Goal: Information Seeking & Learning: Learn about a topic

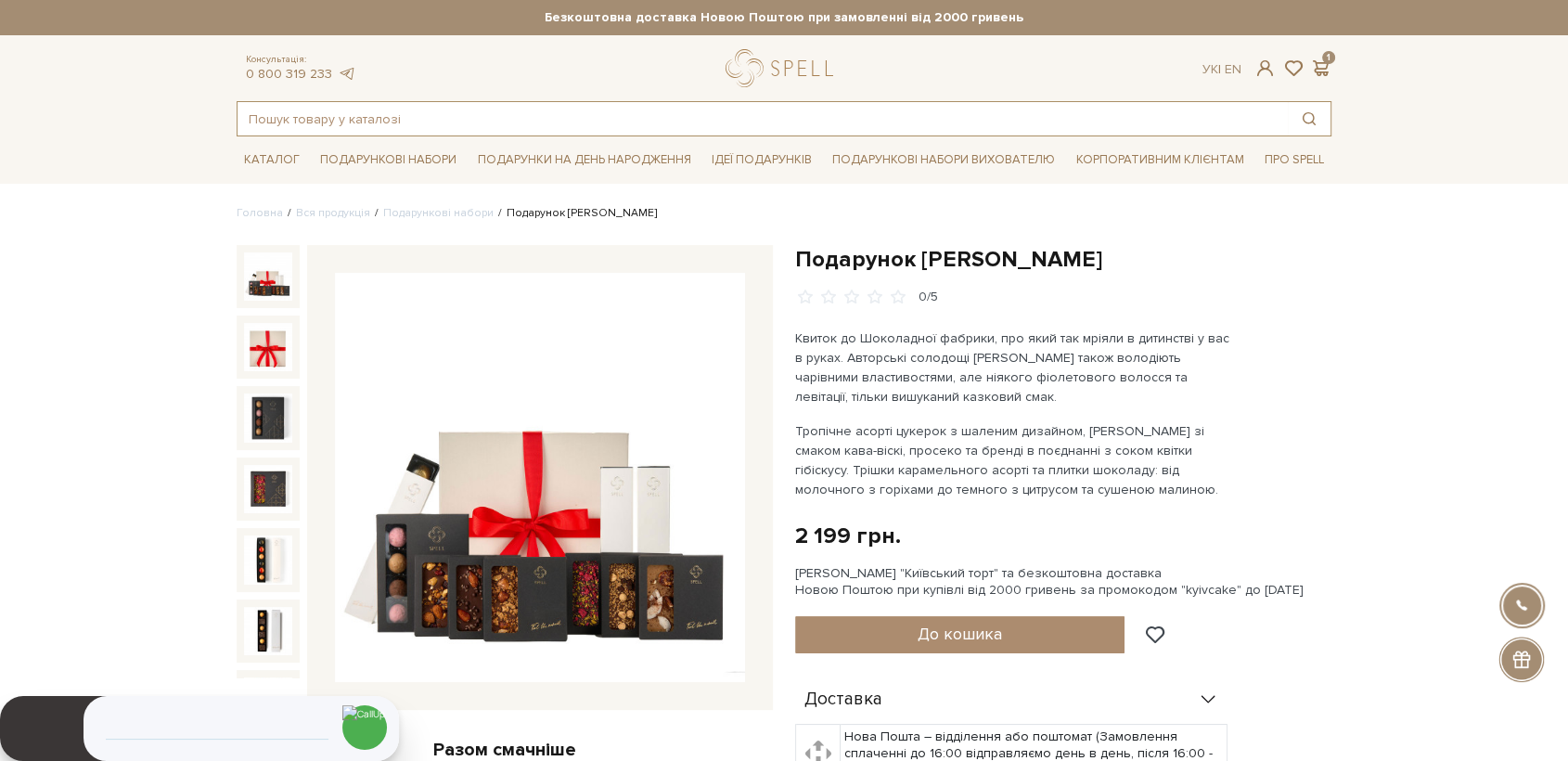
click at [698, 118] on input "text" at bounding box center [763, 118] width 1050 height 33
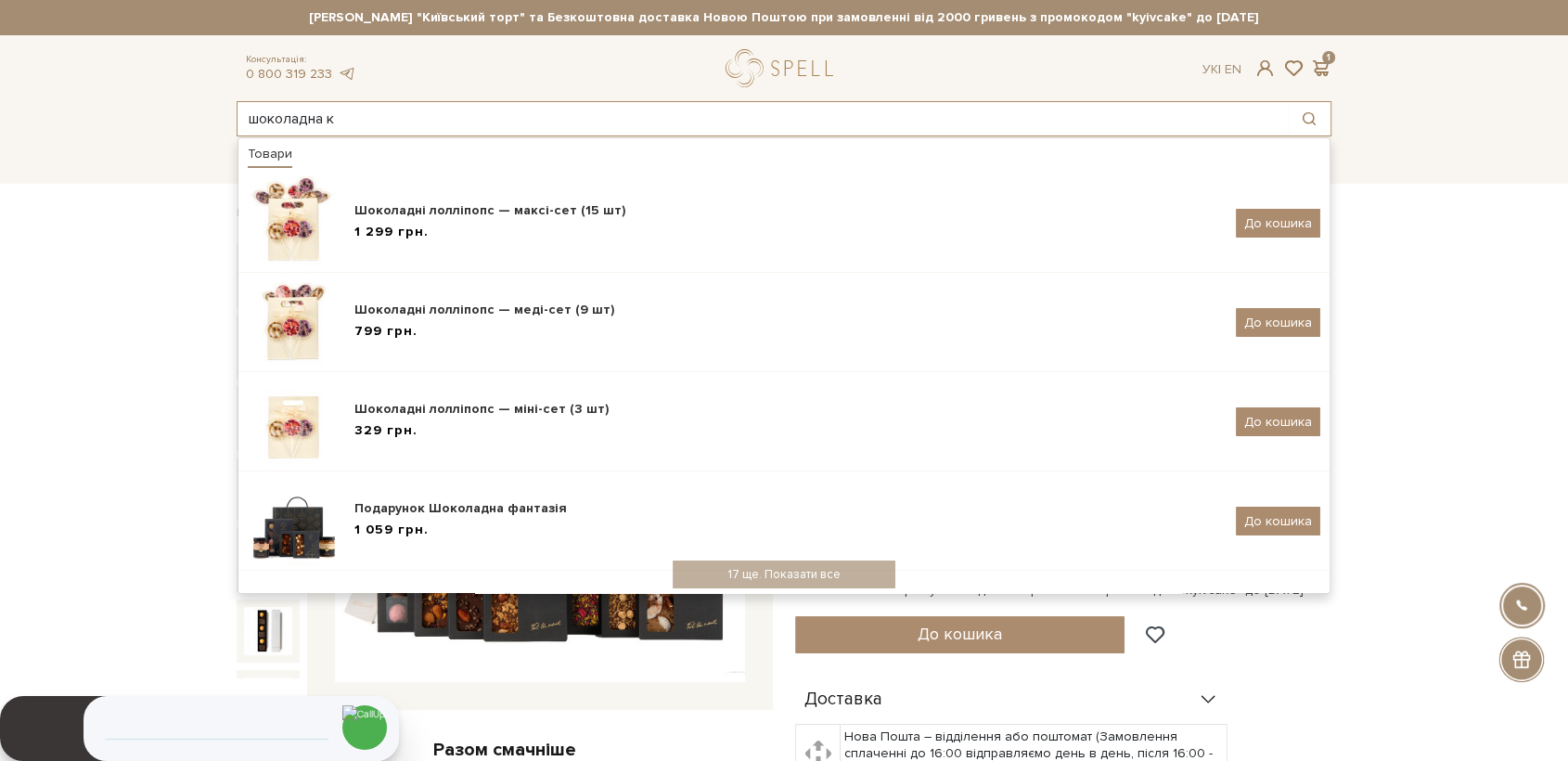
drag, startPoint x: 351, startPoint y: 126, endPoint x: 191, endPoint y: 144, distance: 161.0
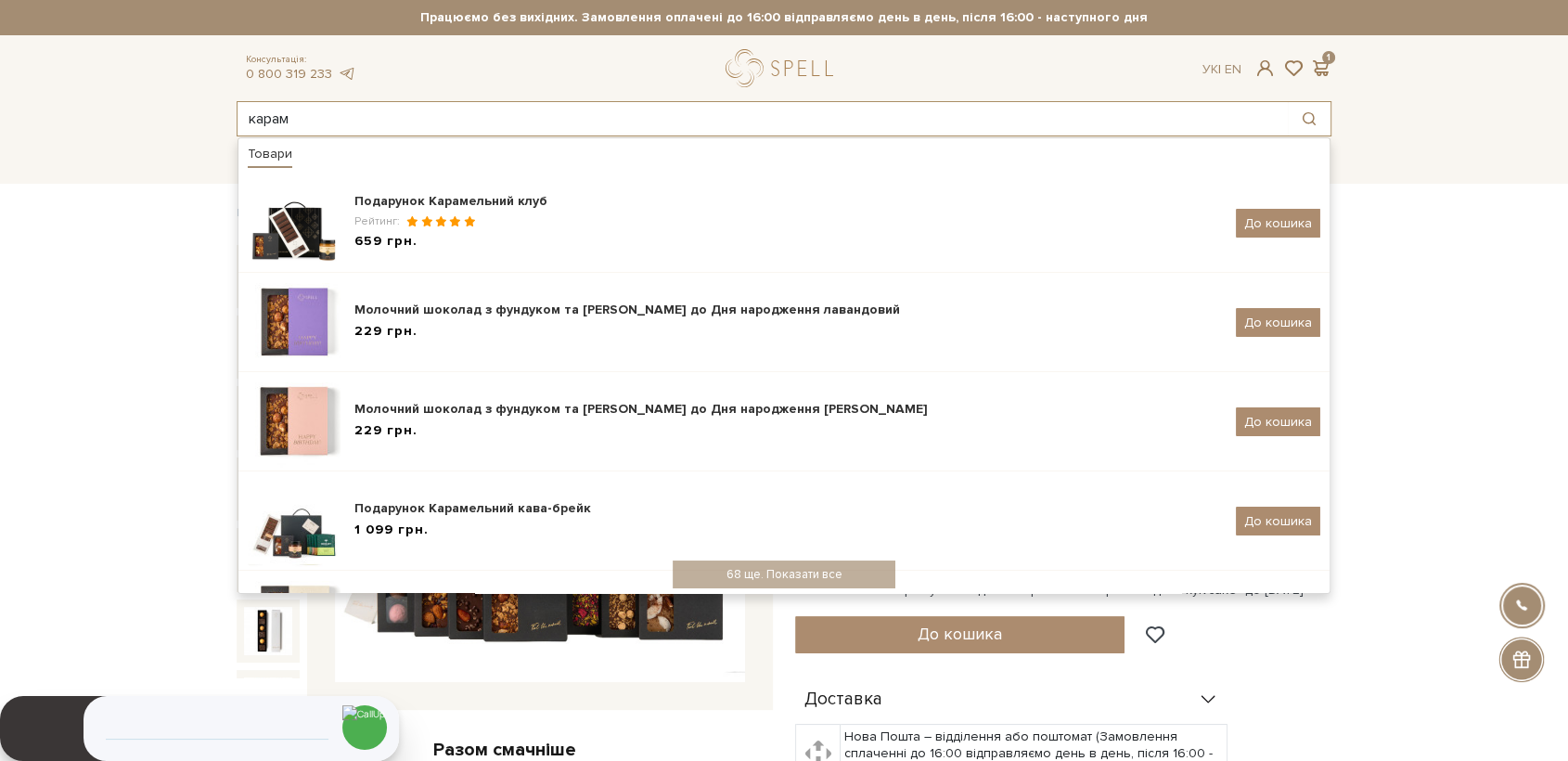
type input "карам"
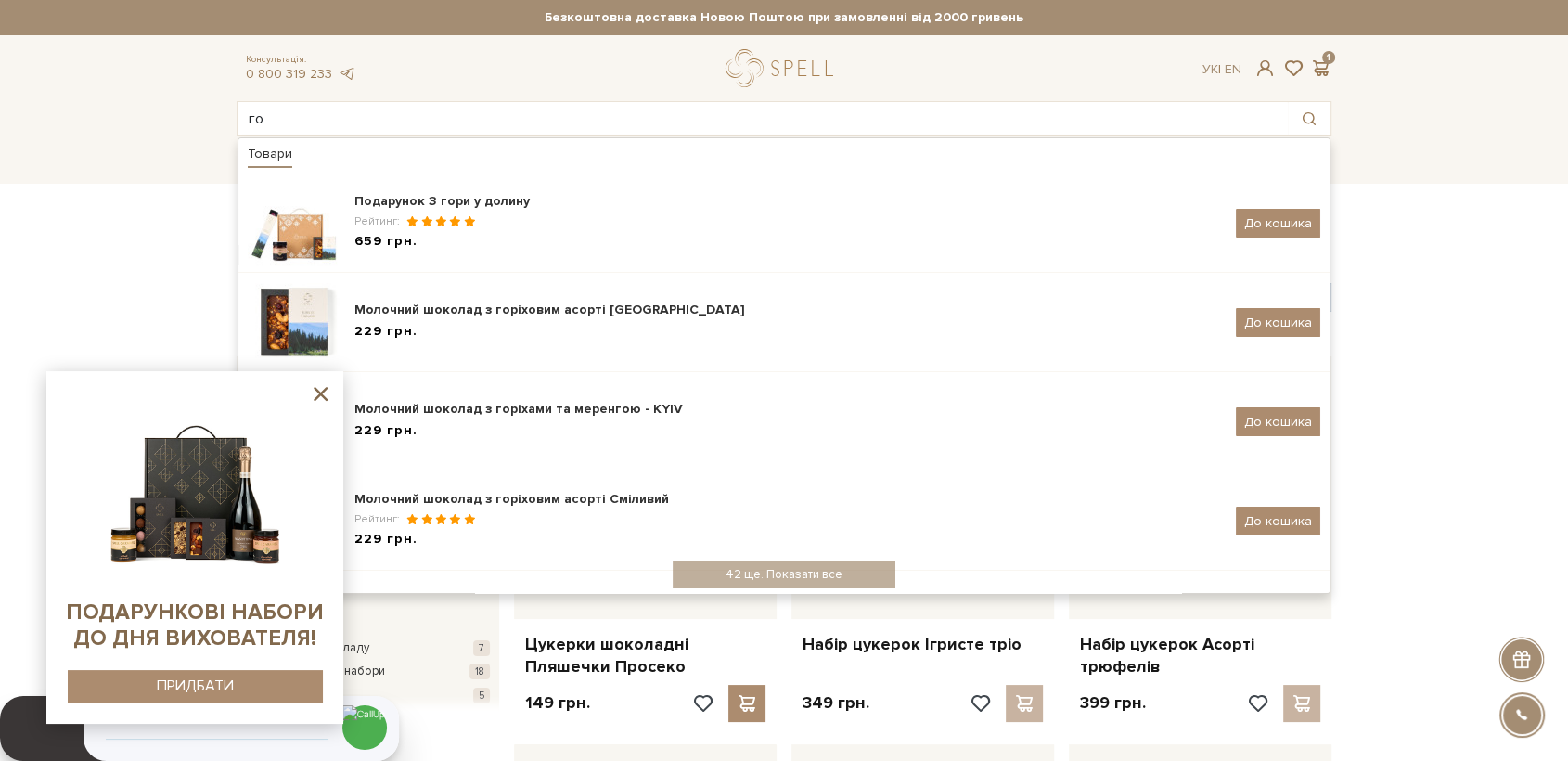
type input "г"
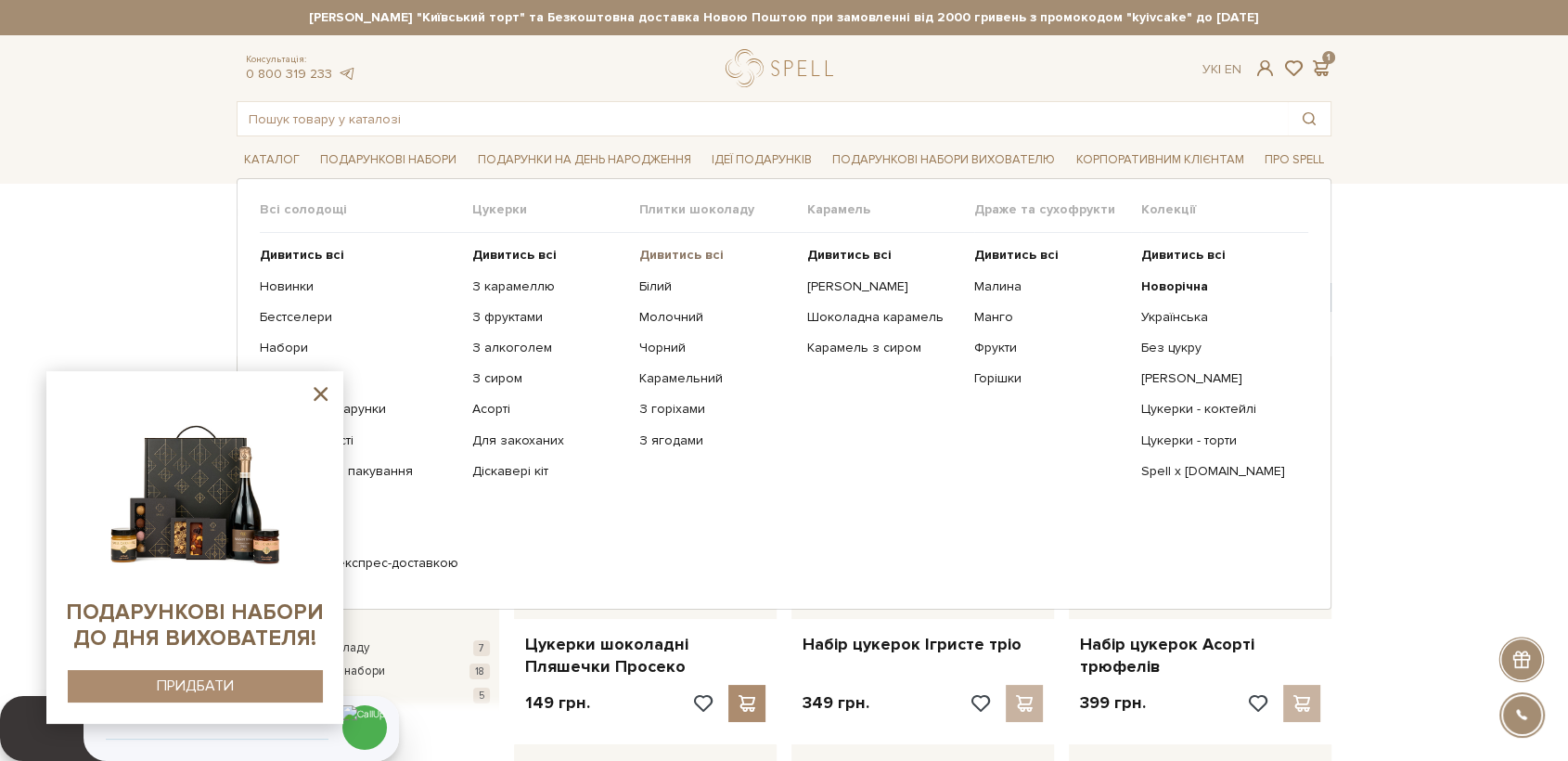
click at [664, 259] on b "Дивитись всі" at bounding box center [681, 254] width 84 height 16
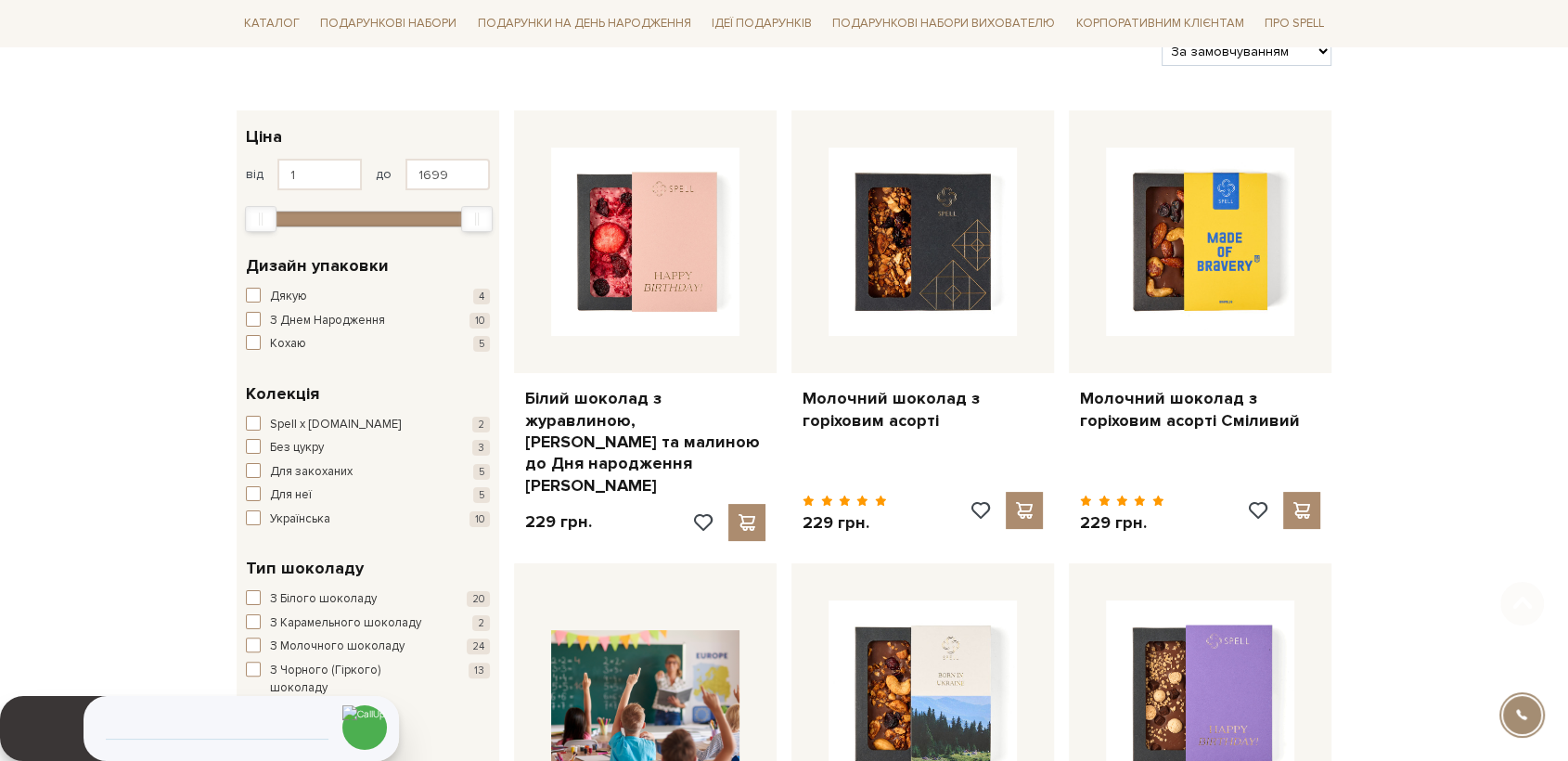
scroll to position [309, 0]
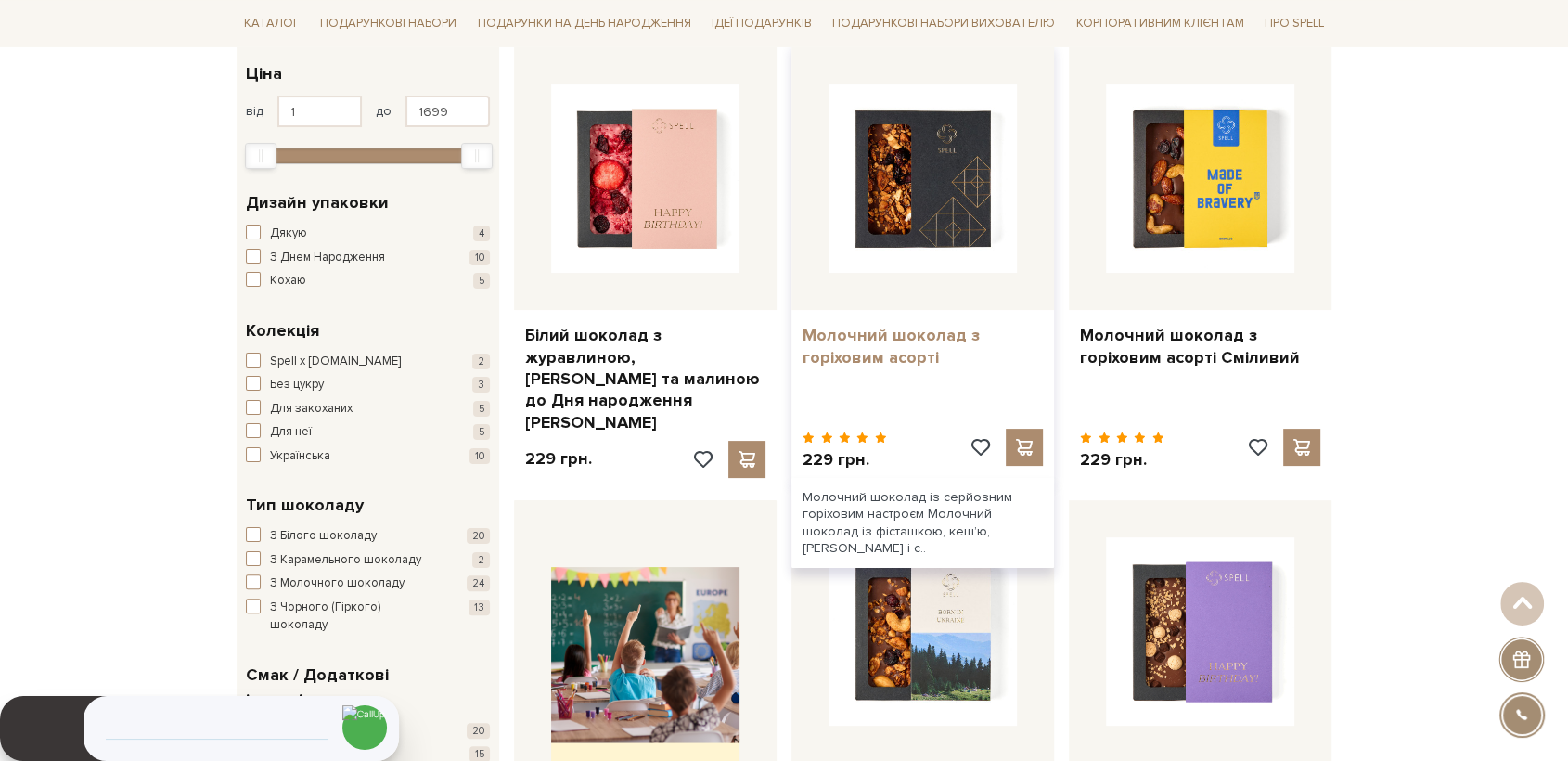
click at [935, 358] on link "Молочний шоколад з горіховим асорті" at bounding box center [922, 347] width 241 height 44
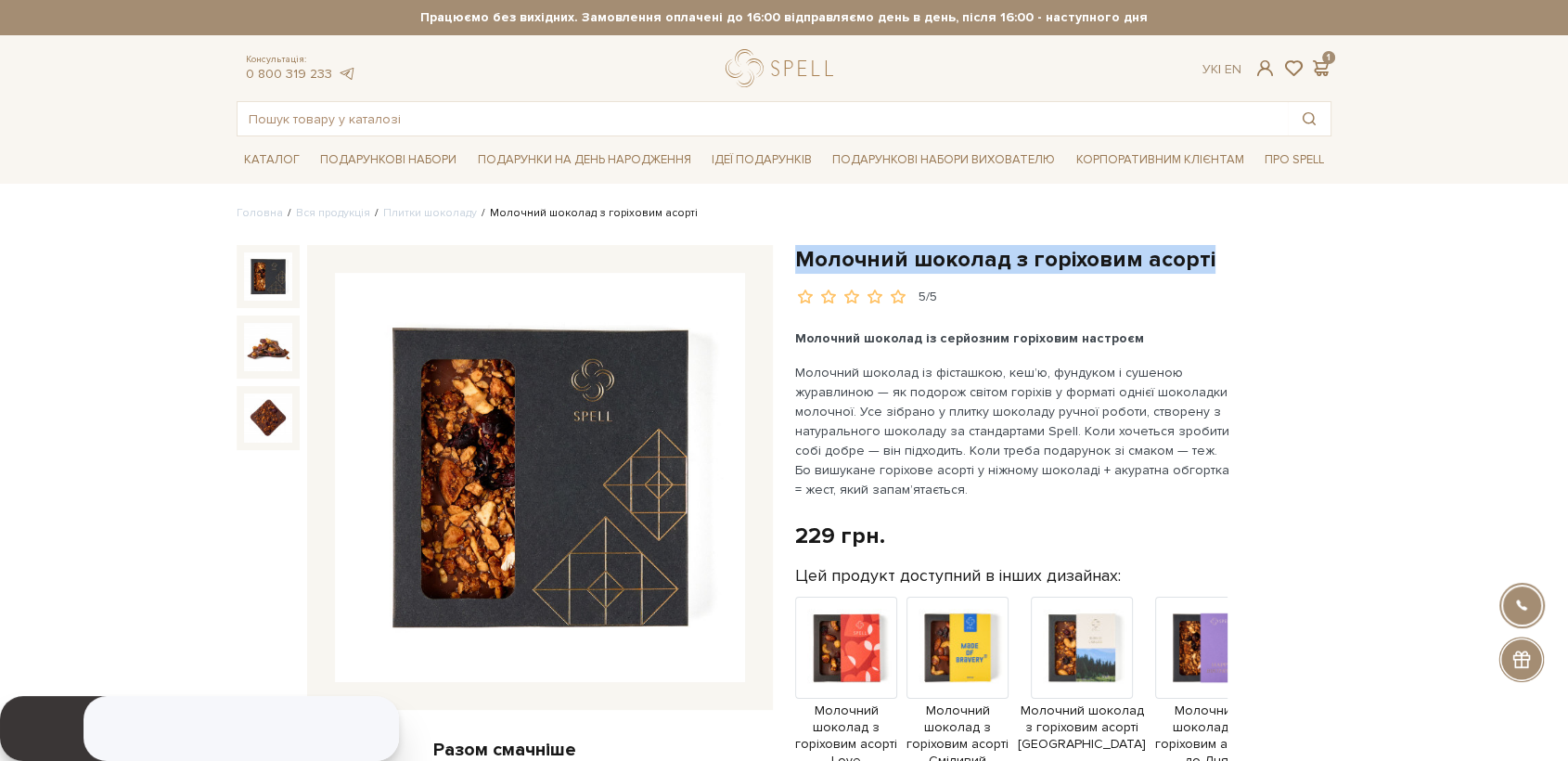
drag, startPoint x: 798, startPoint y: 260, endPoint x: 1208, endPoint y: 266, distance: 410.0
click at [1208, 266] on h1 "Молочний шоколад з горіховим асорті" at bounding box center [1064, 259] width 537 height 29
copy h1 "Молочний шоколад з горіховим асорті"
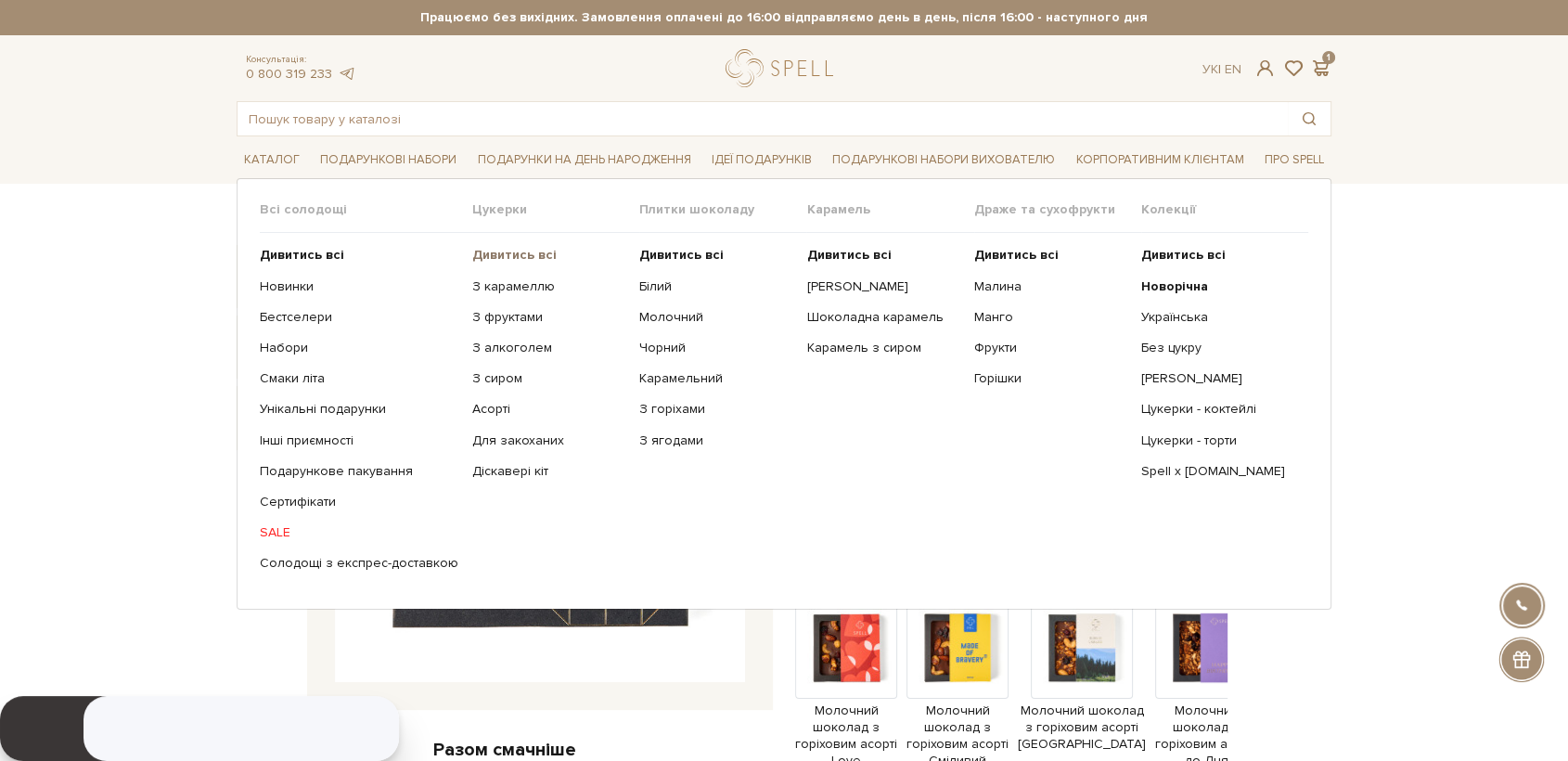
click at [510, 262] on b "Дивитись всі" at bounding box center [515, 254] width 84 height 16
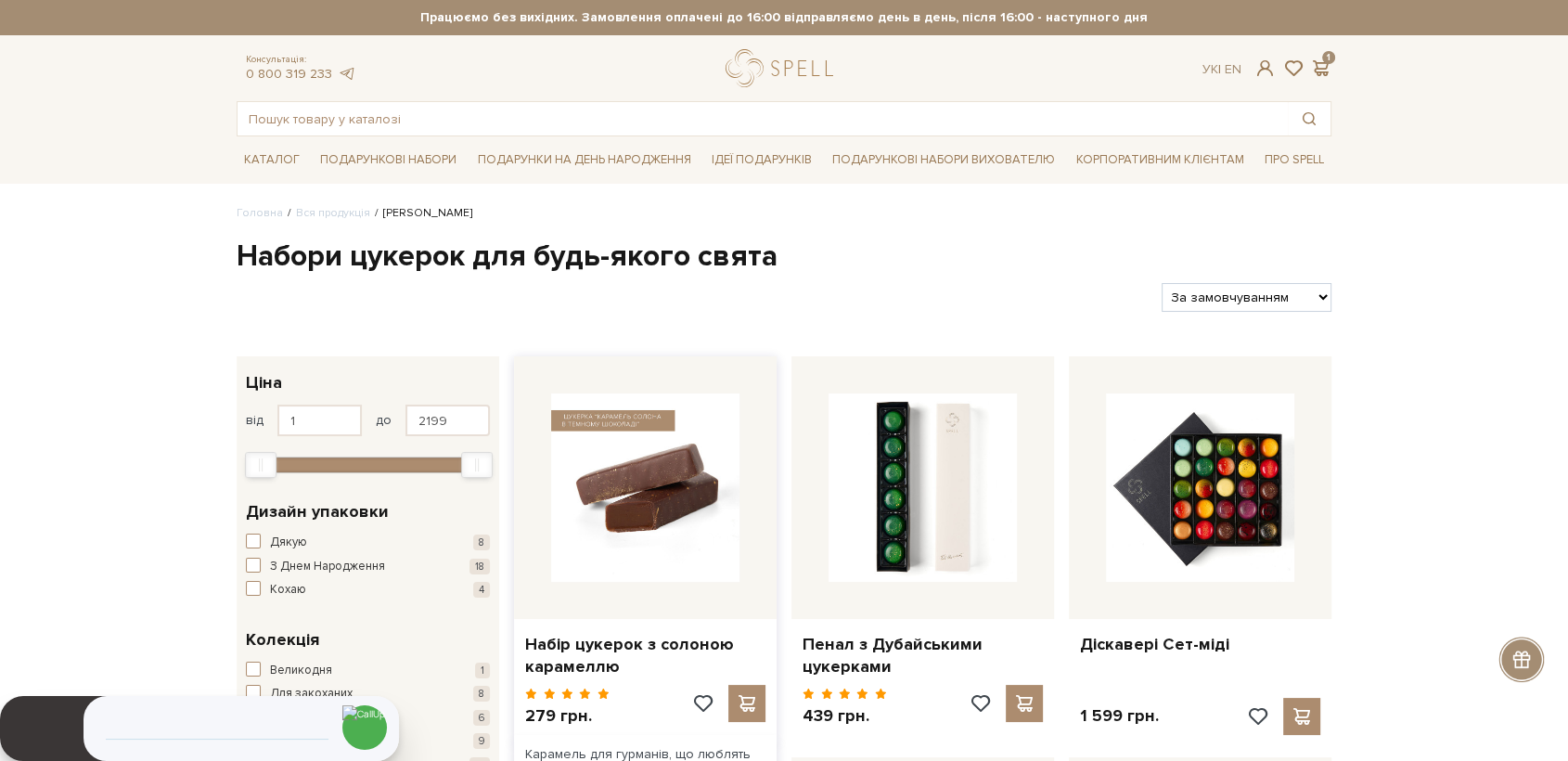
click at [609, 525] on img at bounding box center [645, 487] width 188 height 188
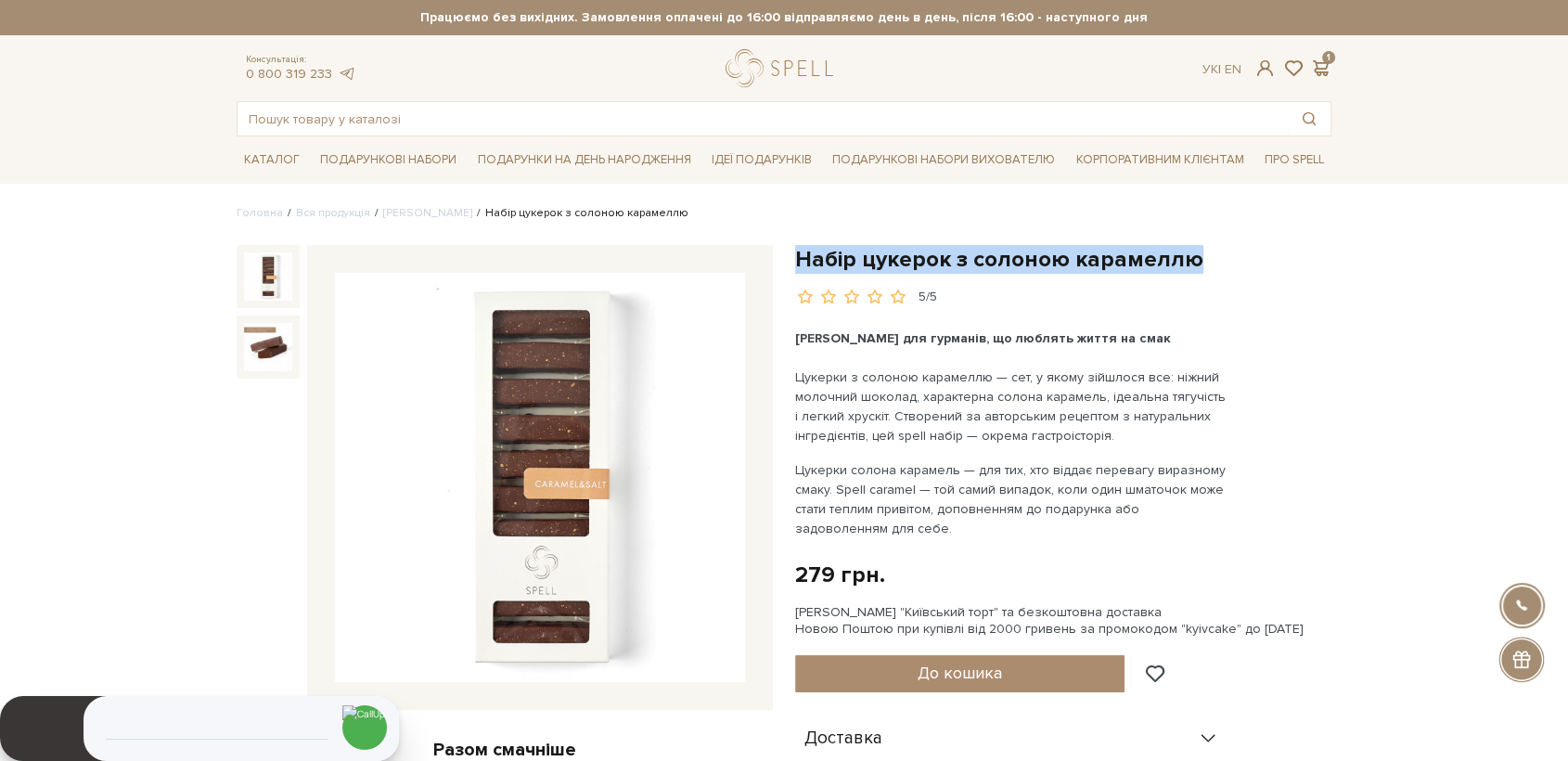
drag, startPoint x: 794, startPoint y: 257, endPoint x: 1216, endPoint y: 273, distance: 422.3
click at [1216, 273] on div "Набір цукерок з солоною карамеллю 5/5 Карамель для гурманів, що люблять життя н…" at bounding box center [1063, 725] width 559 height 962
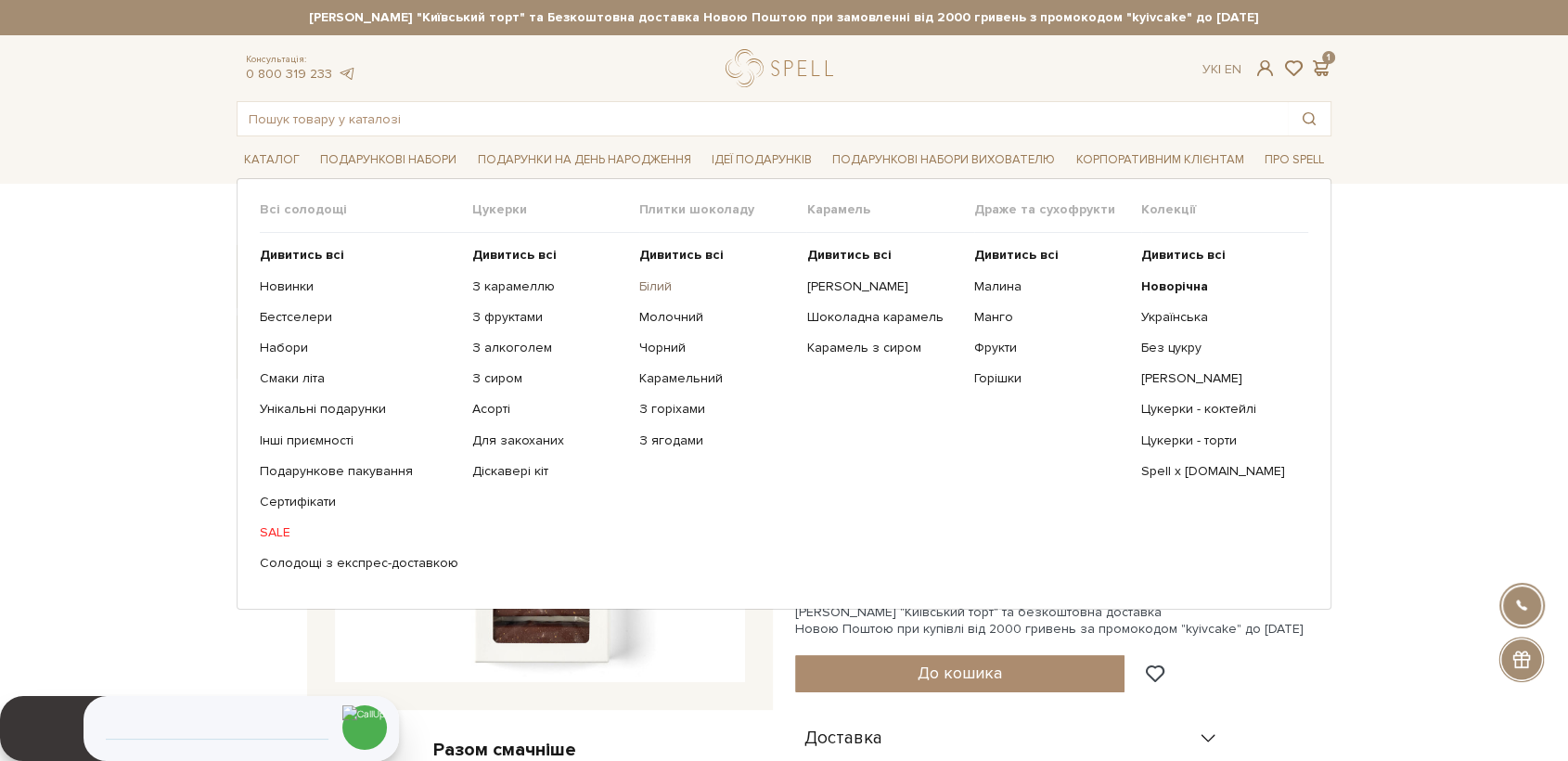
click at [646, 293] on ul "Дивитись всі Білий Молочний Чорний Карамельний З горіхами" at bounding box center [722, 409] width 167 height 352
click at [646, 290] on link "Білий" at bounding box center [715, 285] width 153 height 16
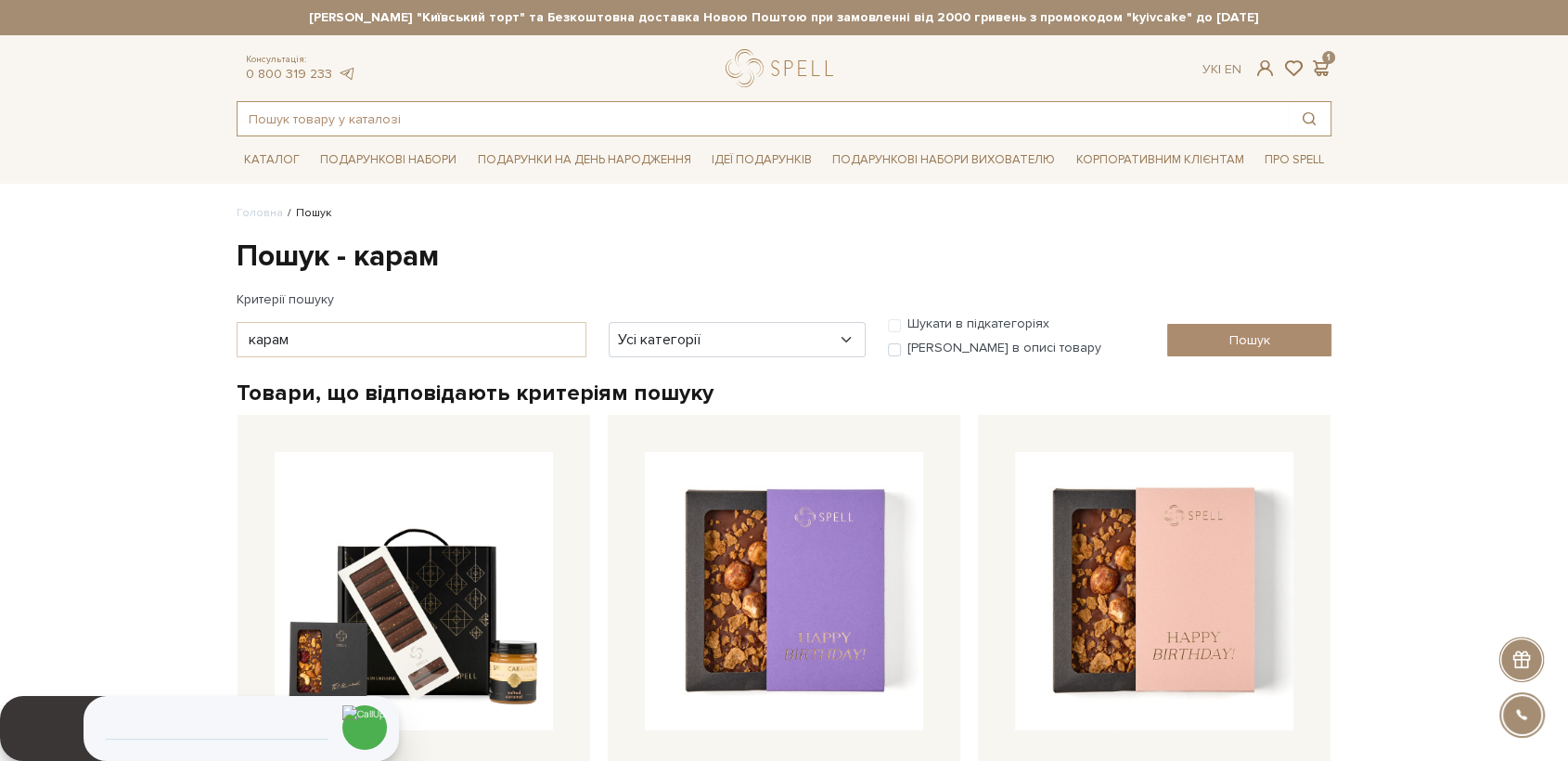
drag, startPoint x: 468, startPoint y: 115, endPoint x: 450, endPoint y: 119, distance: 18.4
click at [461, 116] on input "text" at bounding box center [763, 118] width 1050 height 33
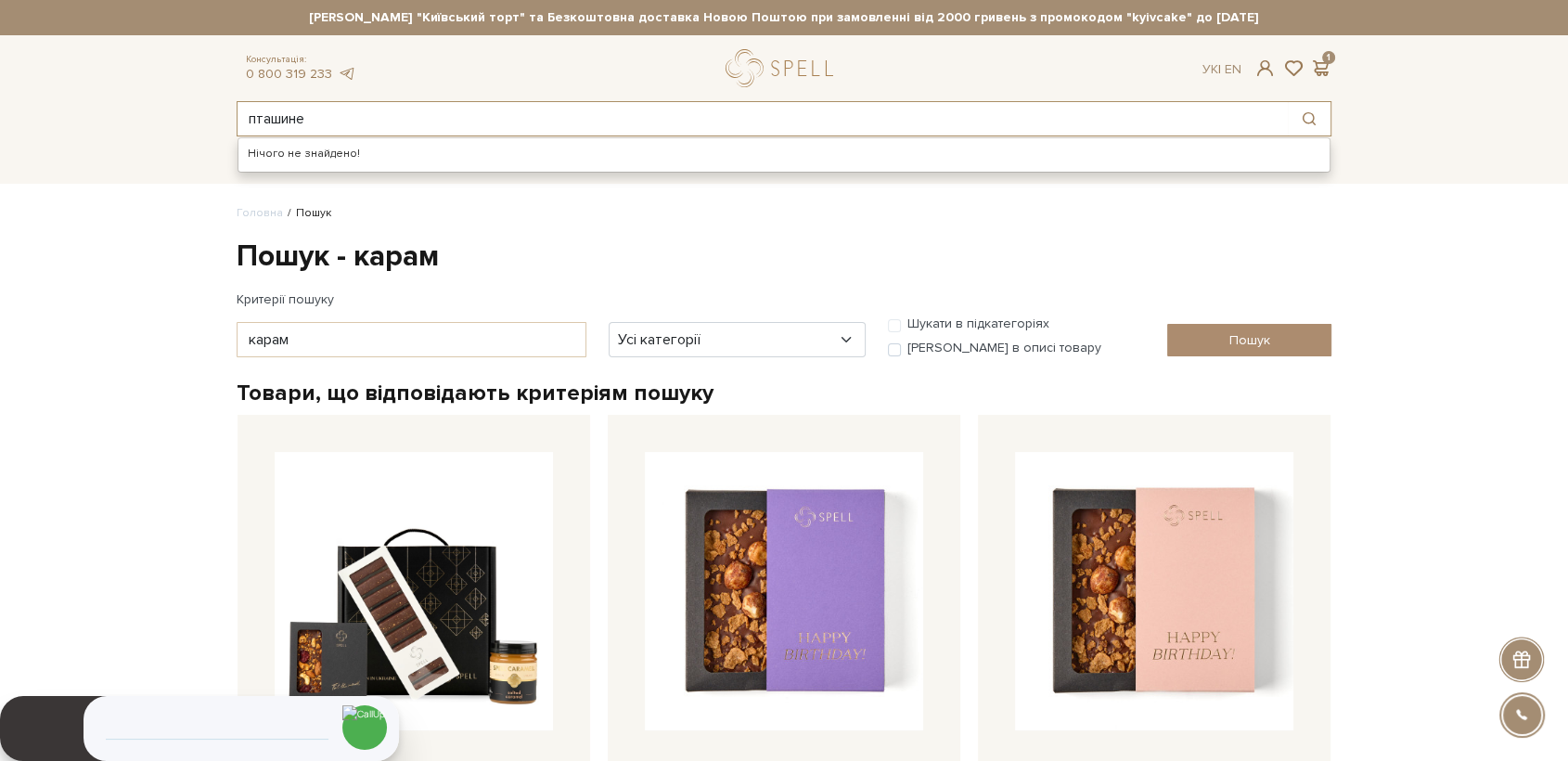
drag, startPoint x: 344, startPoint y: 120, endPoint x: 201, endPoint y: 98, distance: 144.7
click at [201, 98] on header "Сет Цукерок "Київський торт" та Безкоштовна доставка Новою Поштою при замовленн…" at bounding box center [784, 68] width 1568 height 137
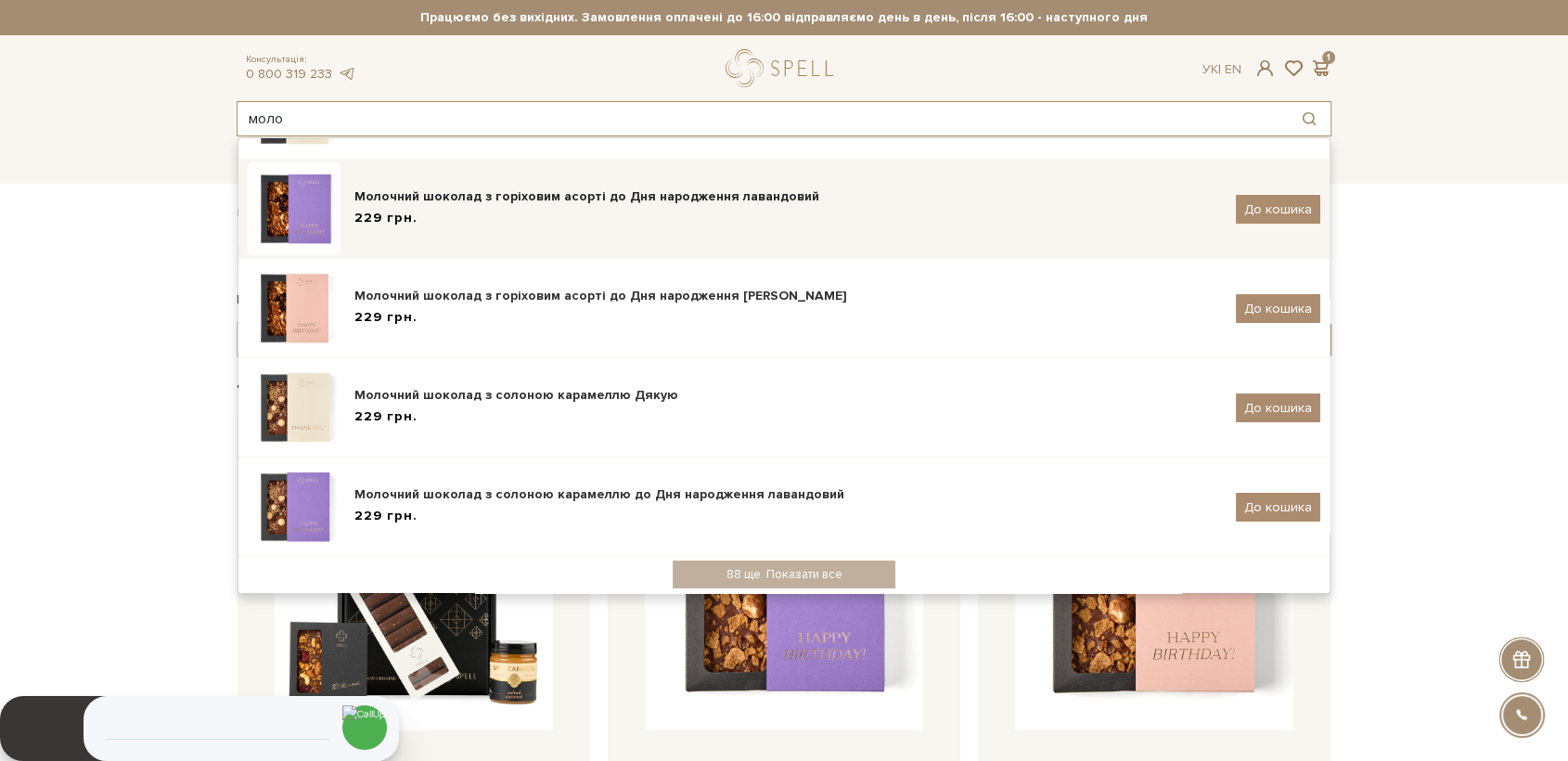
scroll to position [312, 0]
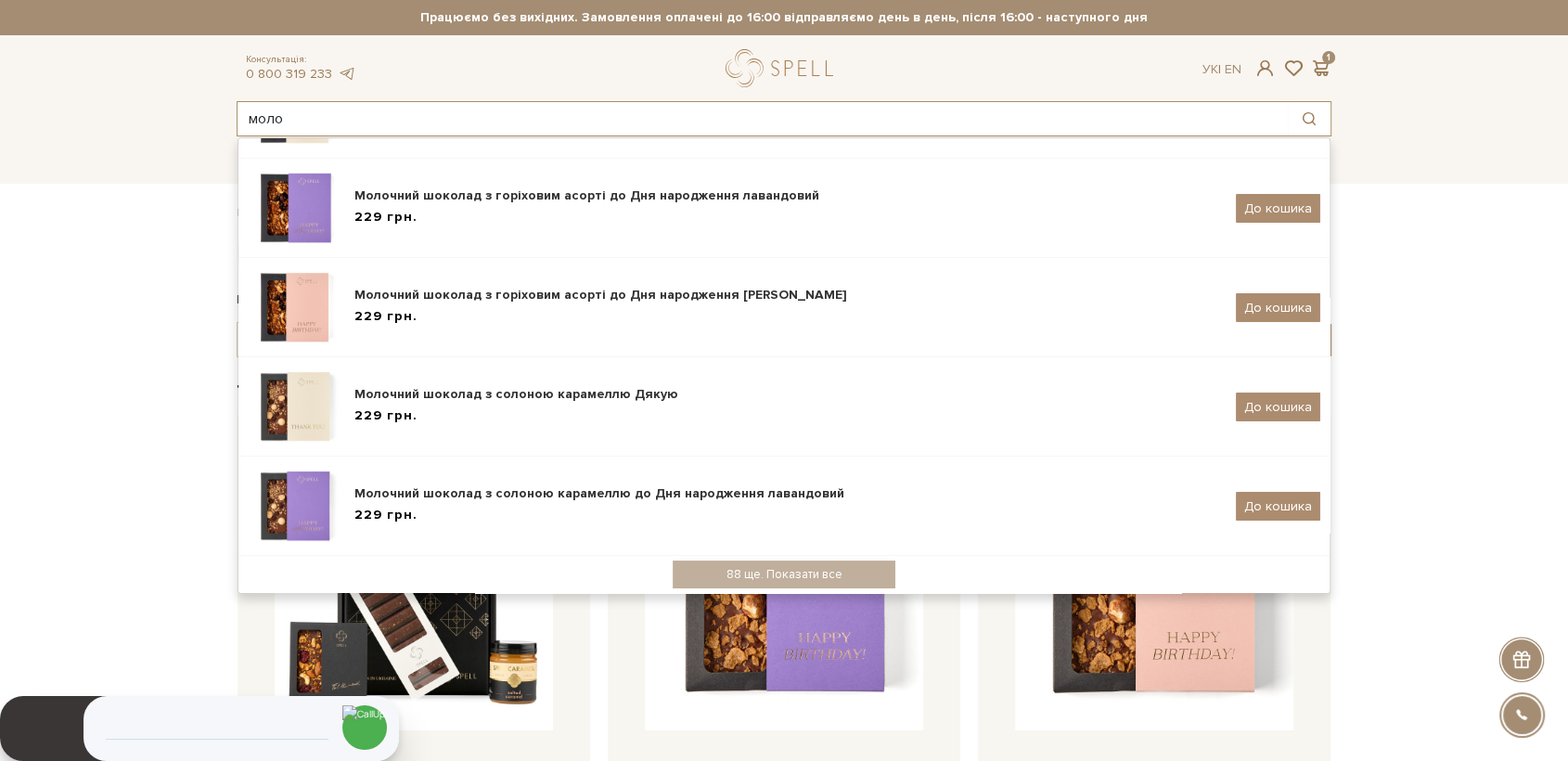
type input "моло"
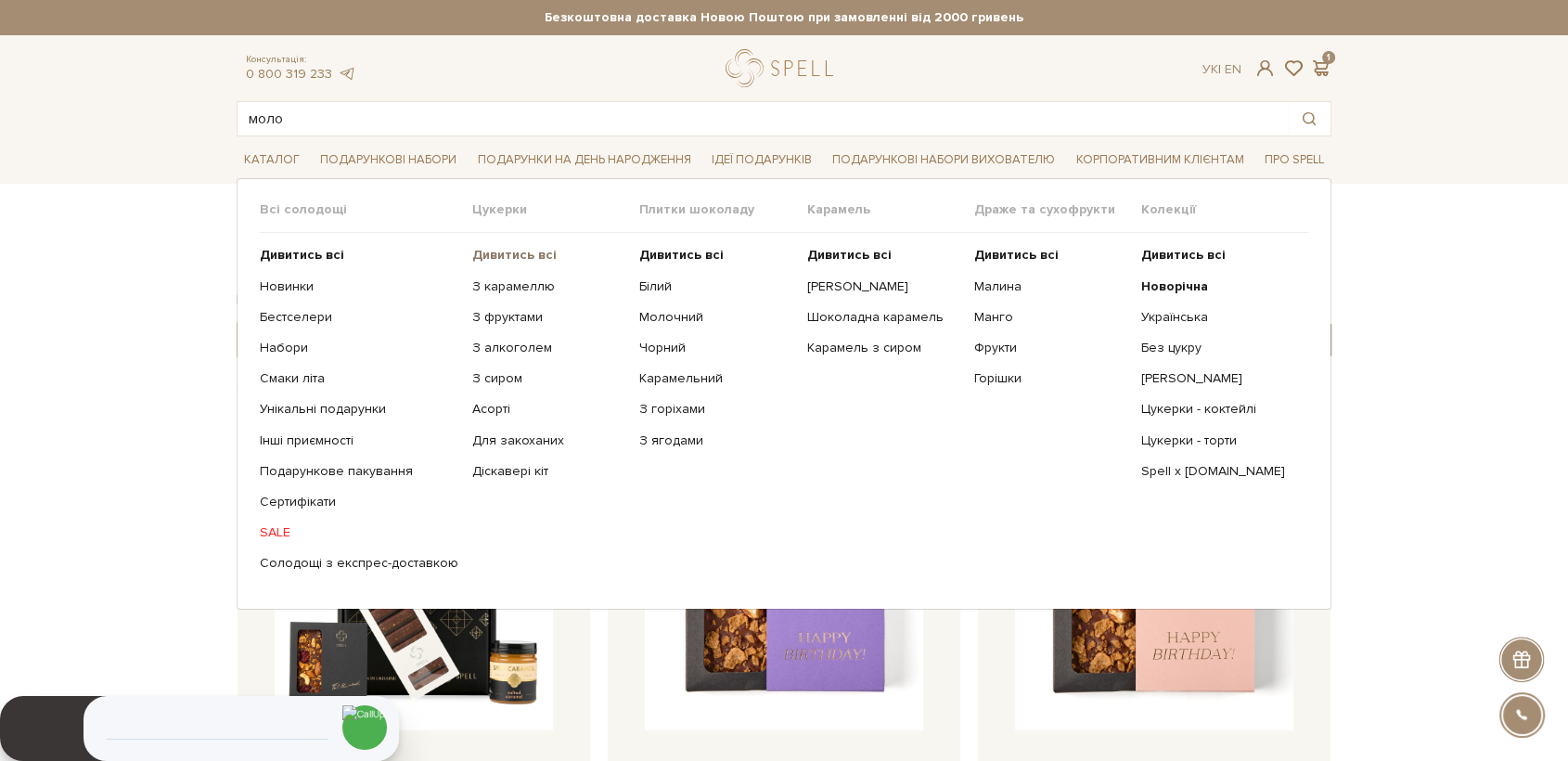
click at [484, 254] on b "Дивитись всі" at bounding box center [515, 254] width 84 height 16
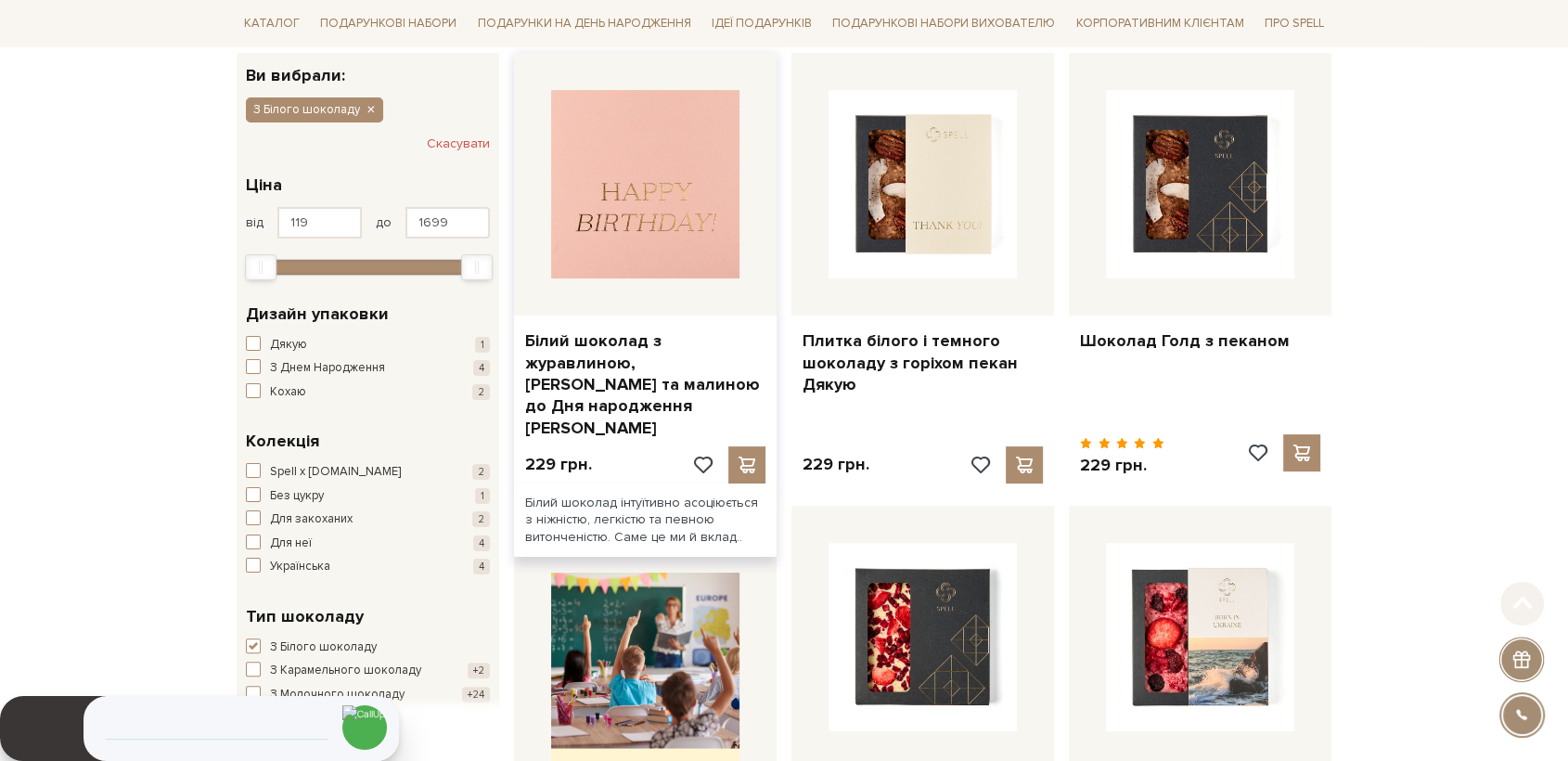
scroll to position [309, 0]
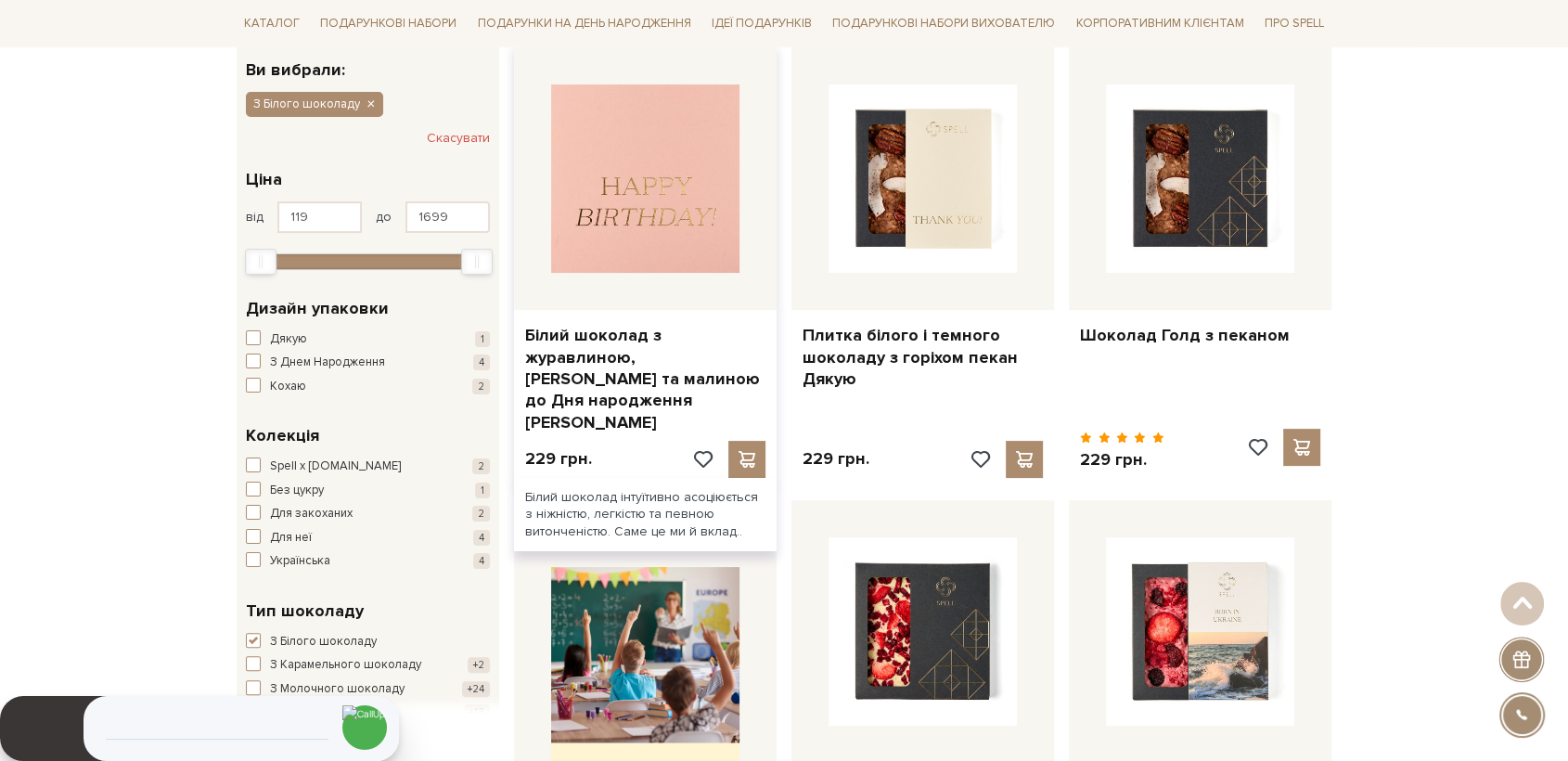
click at [646, 215] on img at bounding box center [645, 178] width 188 height 188
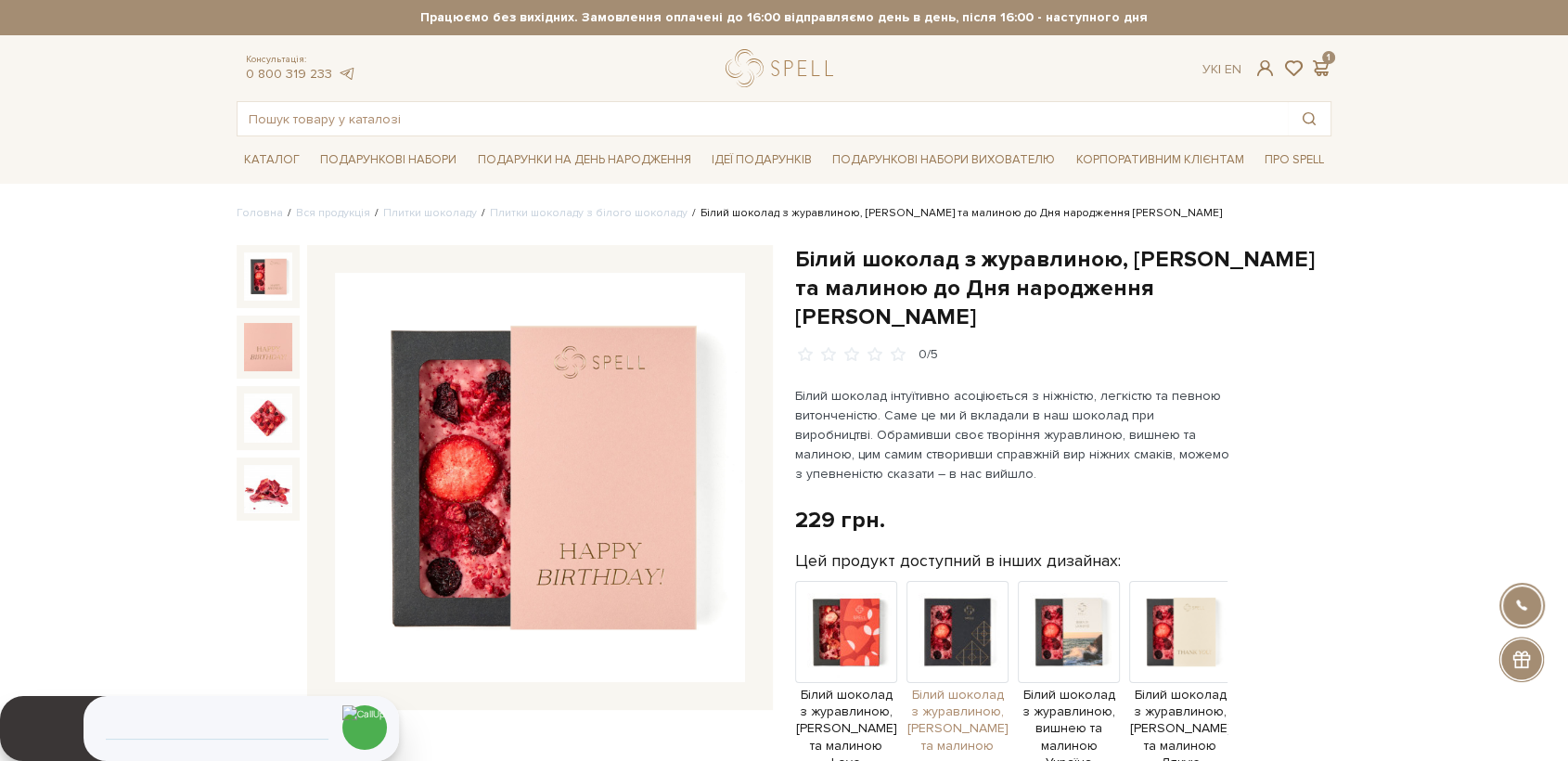
click at [945, 620] on img at bounding box center [957, 631] width 102 height 102
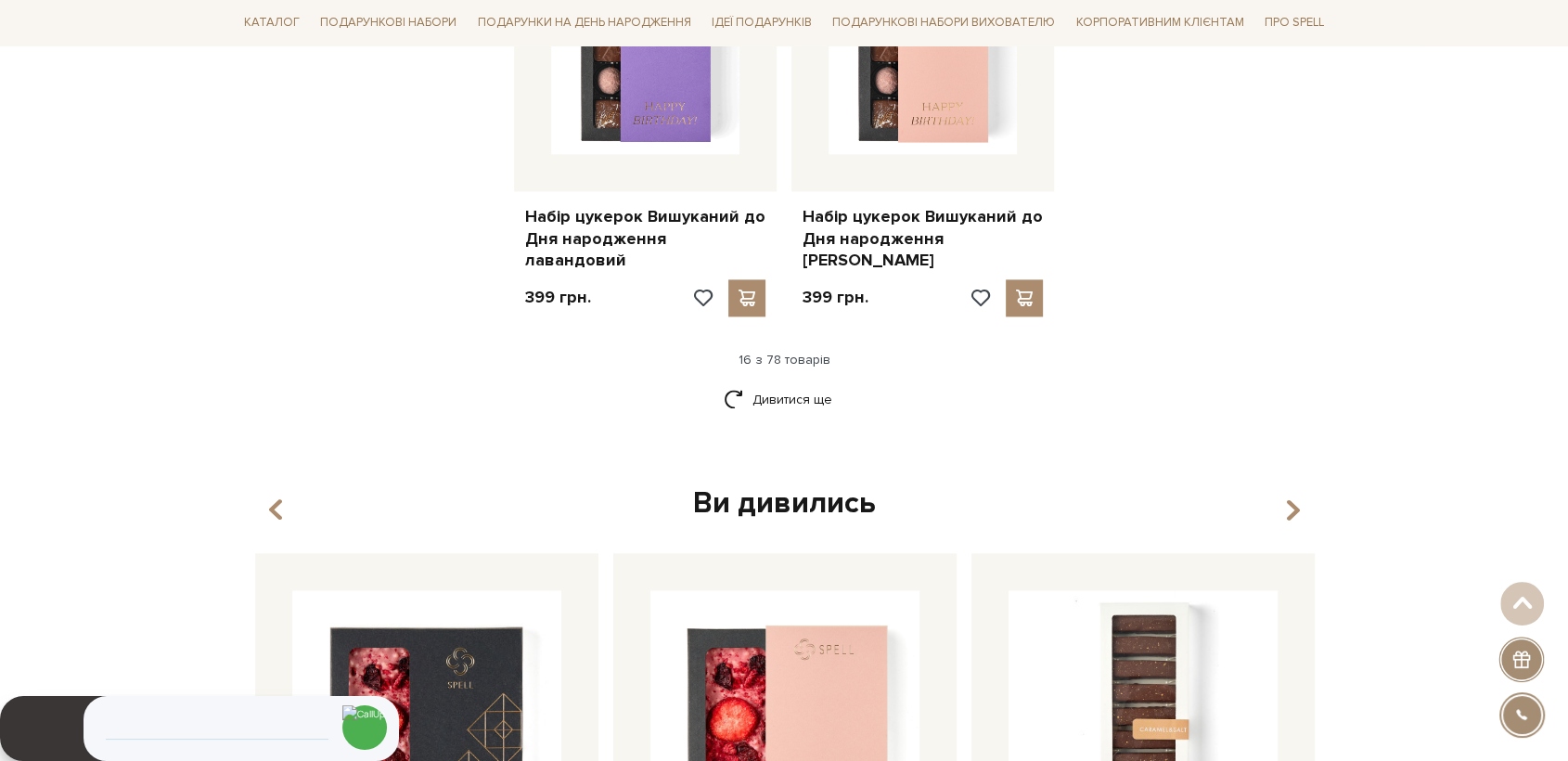
scroll to position [2473, 0]
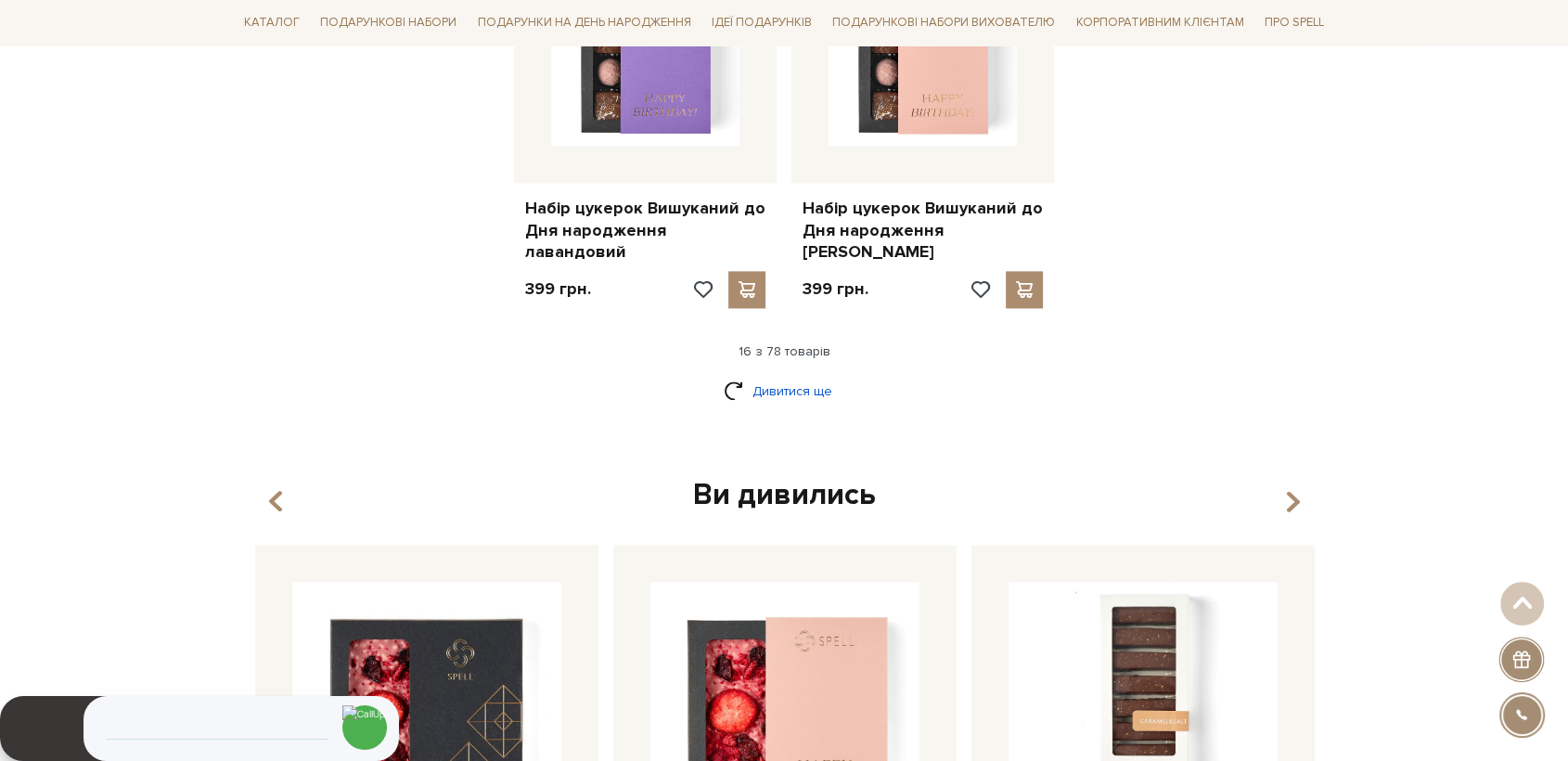
click at [763, 375] on link "Дивитися ще" at bounding box center [784, 391] width 120 height 32
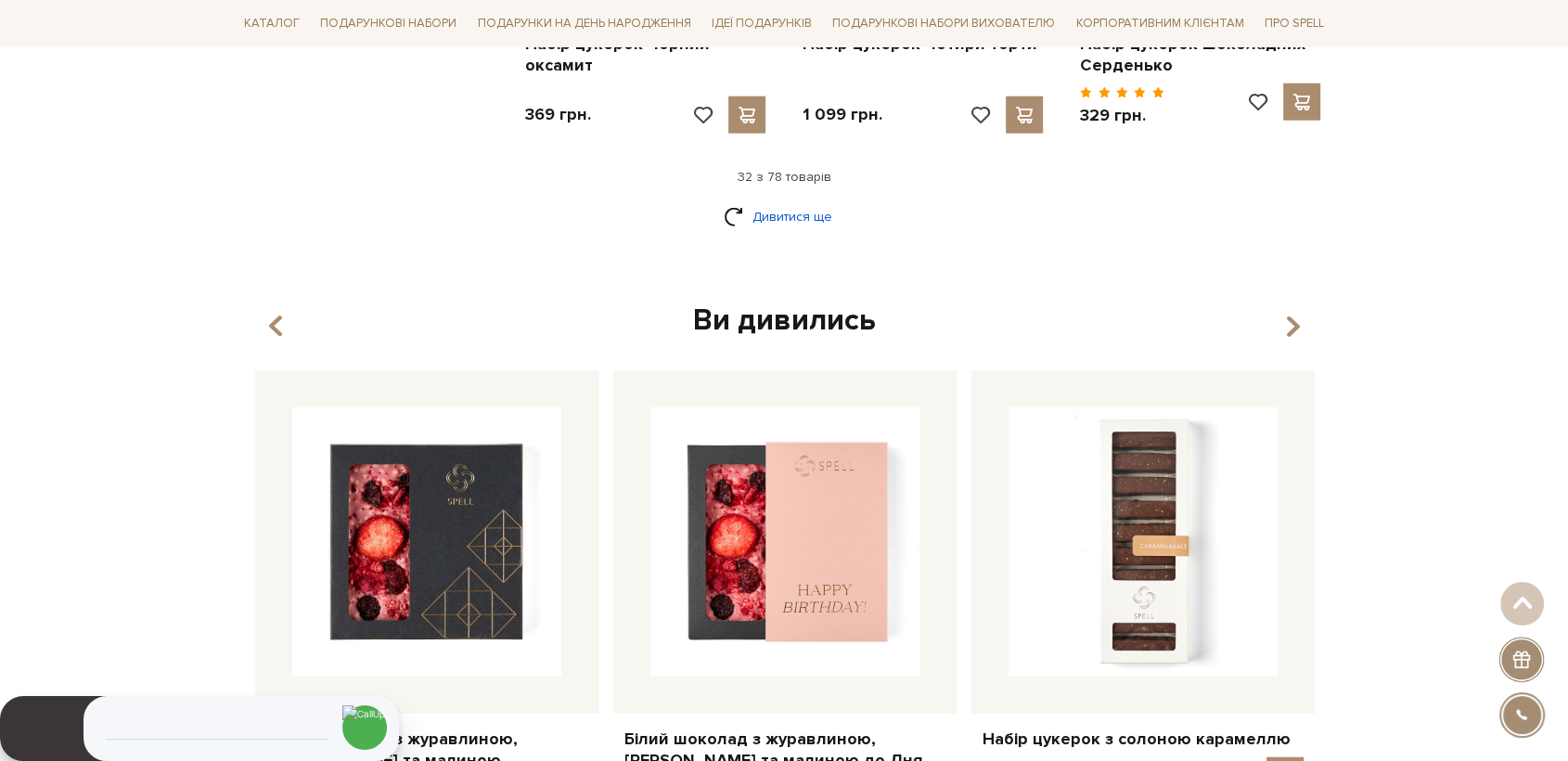
scroll to position [4639, 0]
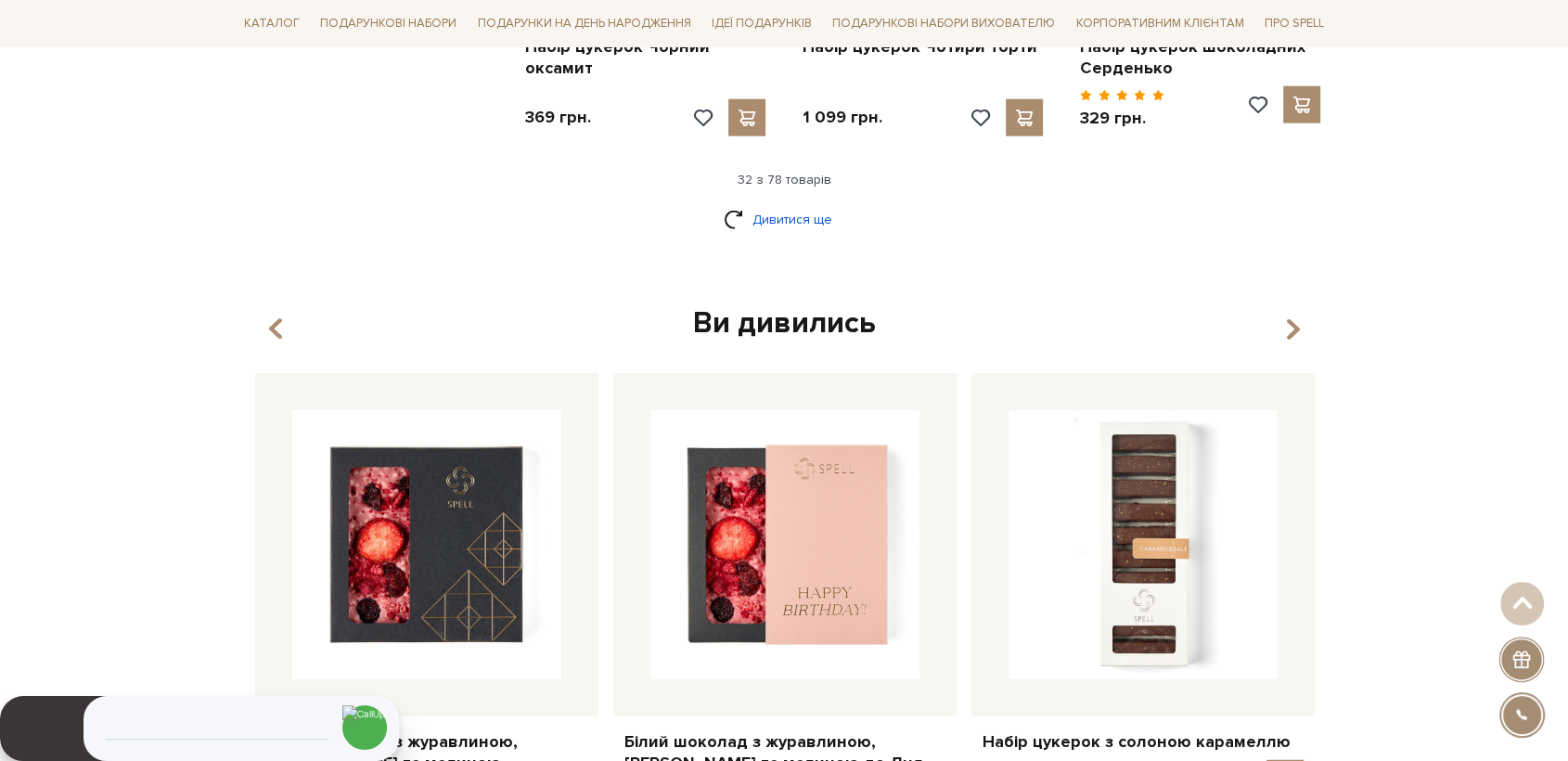
click at [796, 203] on link "Дивитися ще" at bounding box center [784, 220] width 120 height 32
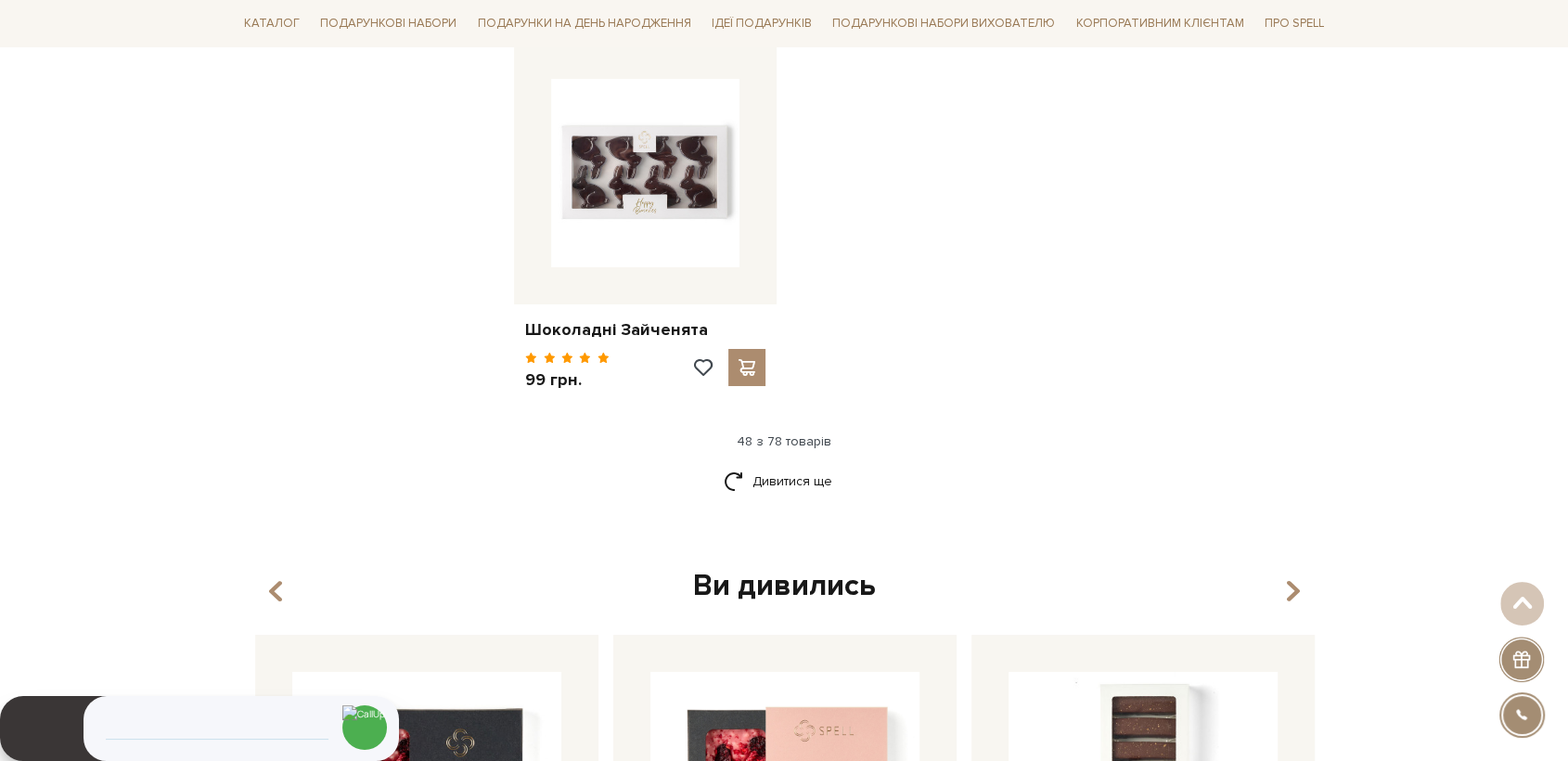
scroll to position [6802, 0]
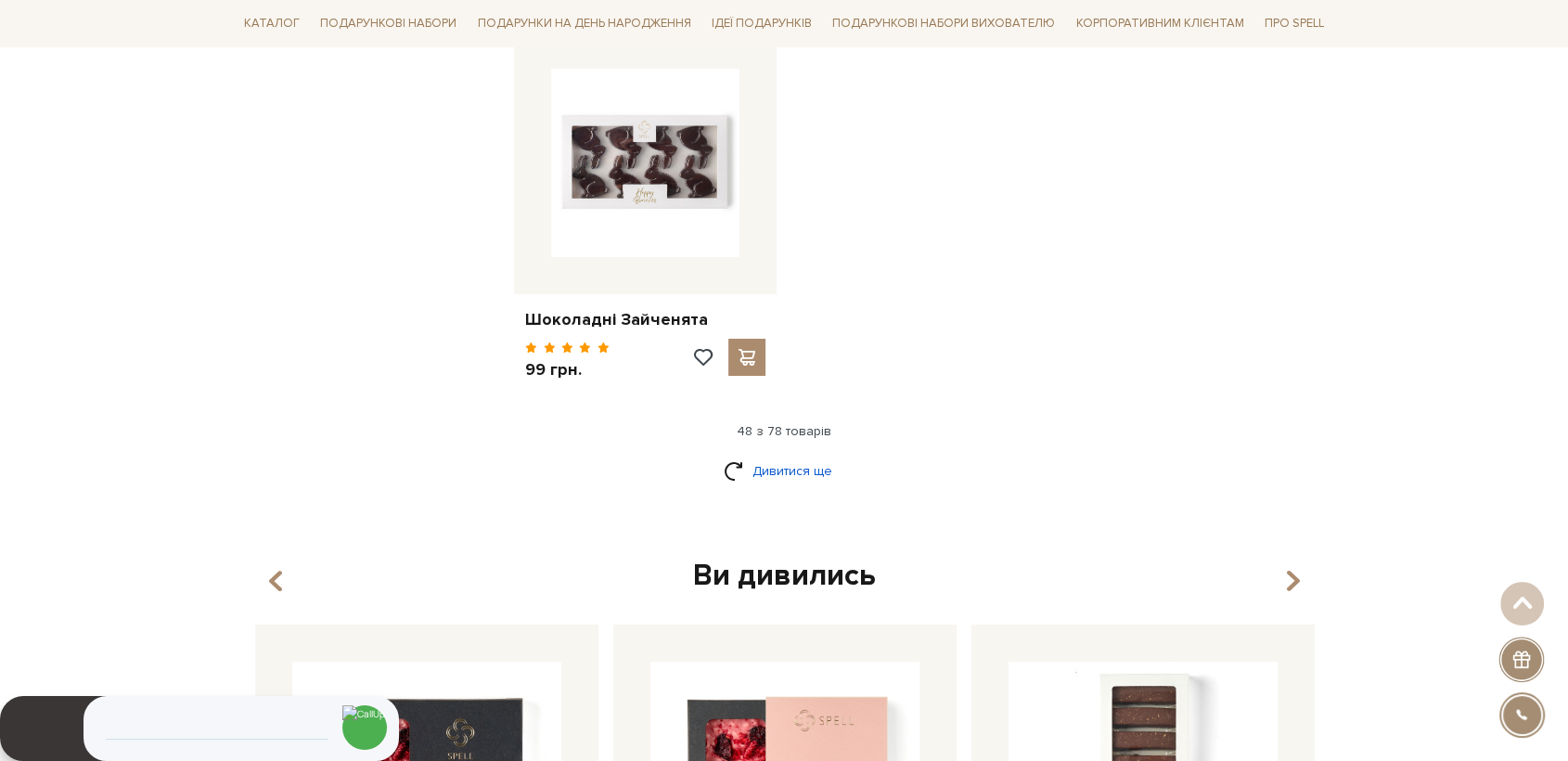
click at [815, 454] on link "Дивитися ще" at bounding box center [784, 471] width 120 height 32
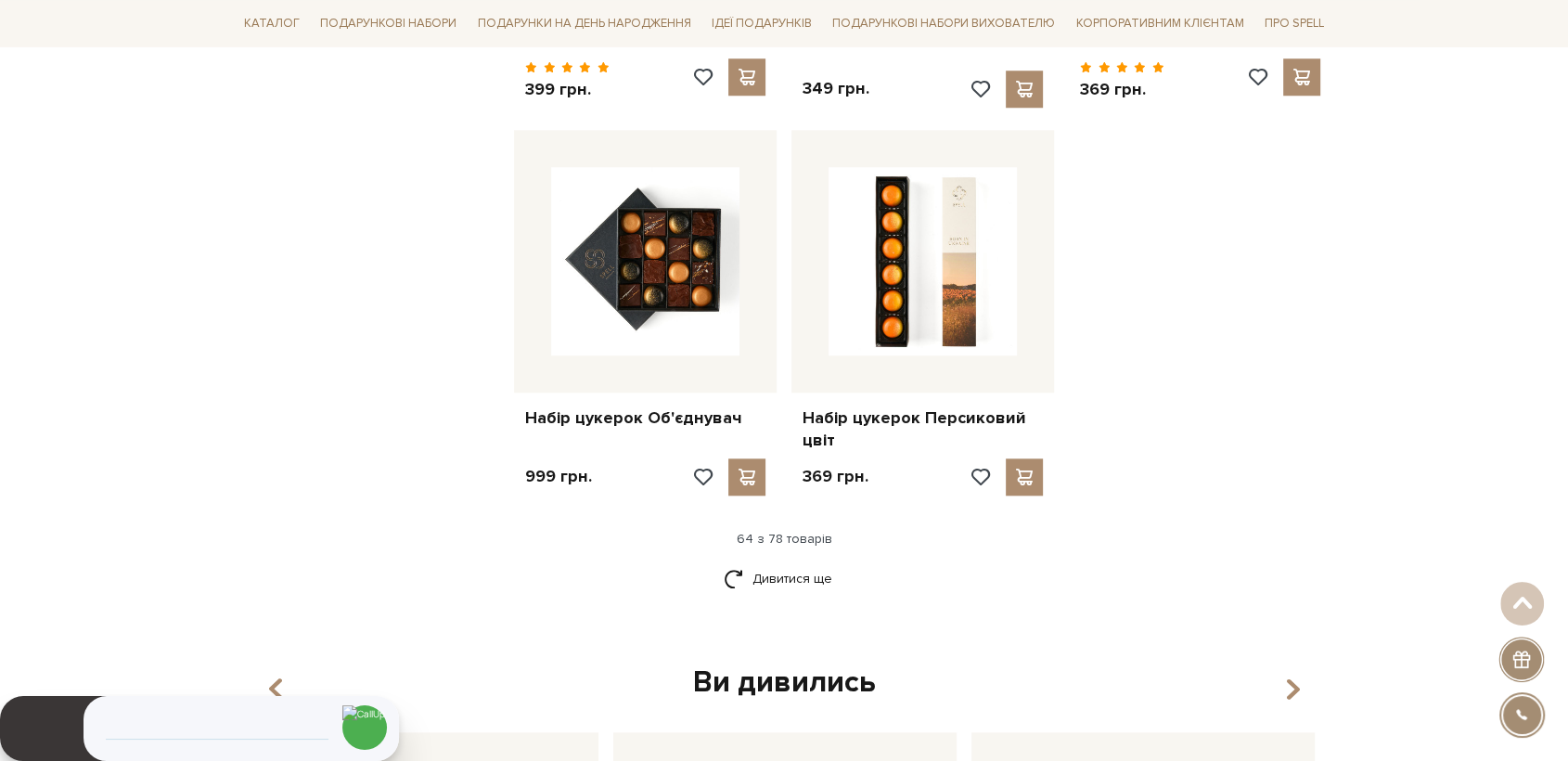
scroll to position [8864, 0]
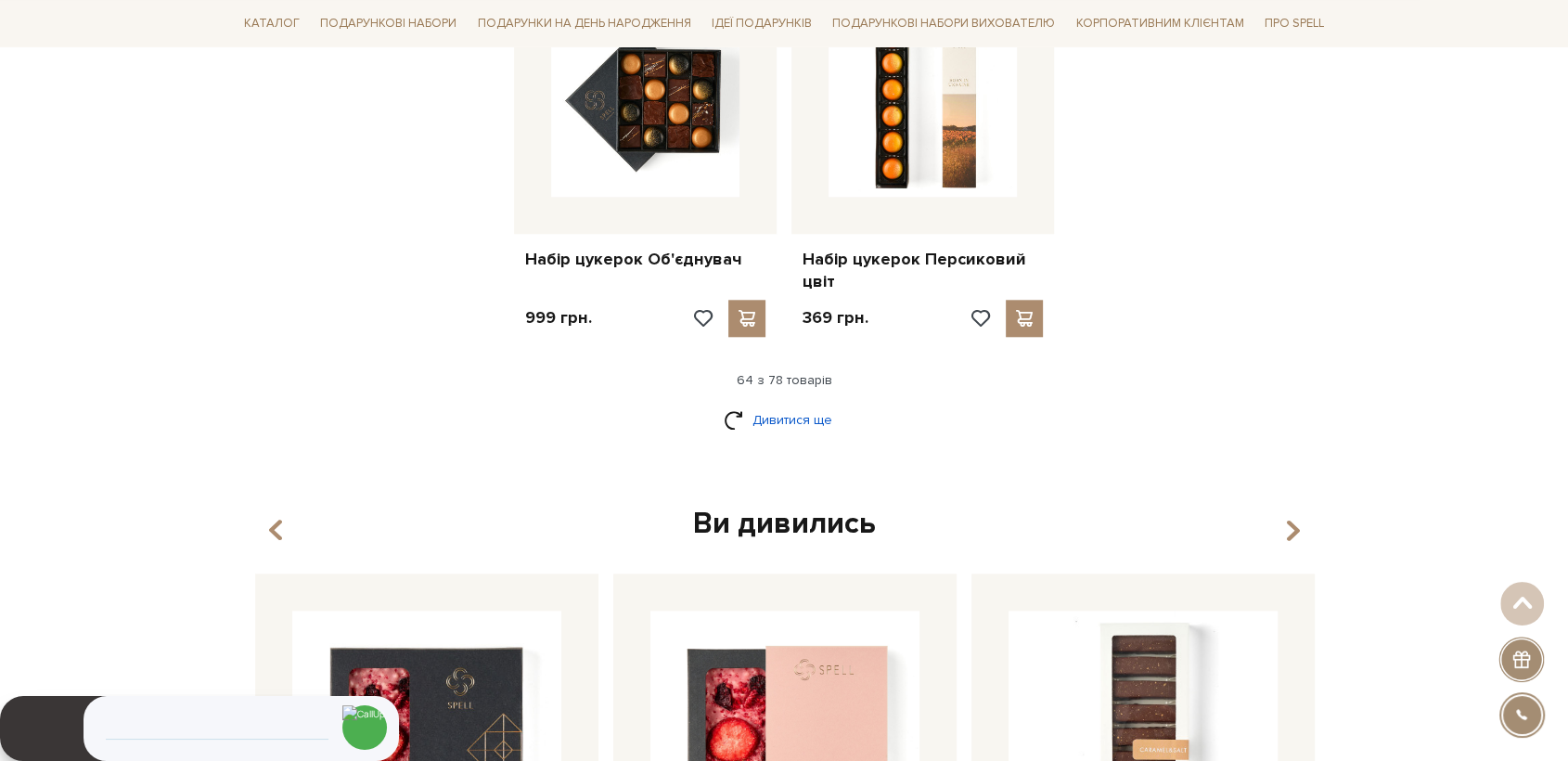
click at [780, 404] on link "Дивитися ще" at bounding box center [784, 420] width 120 height 32
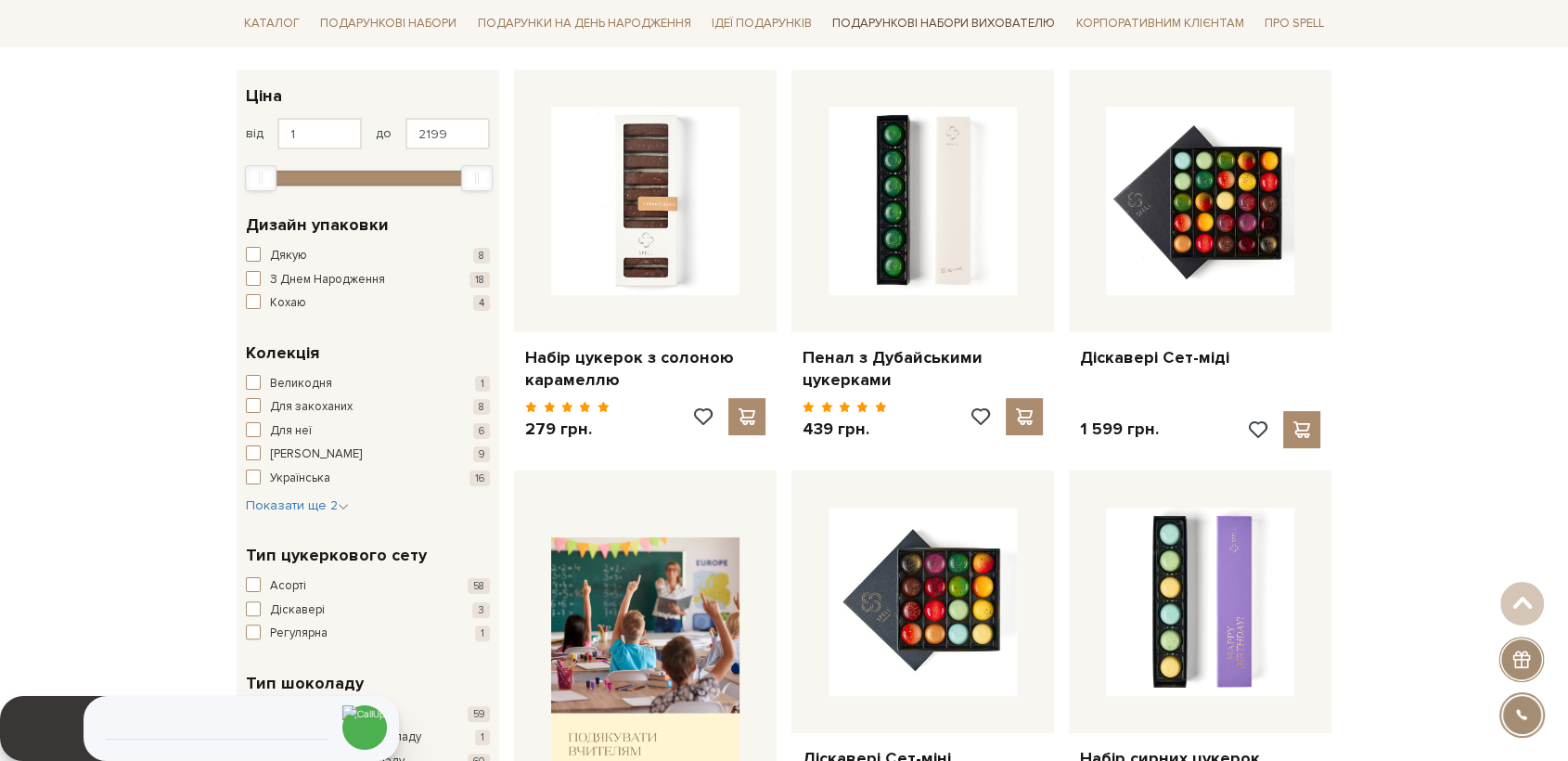
scroll to position [0, 0]
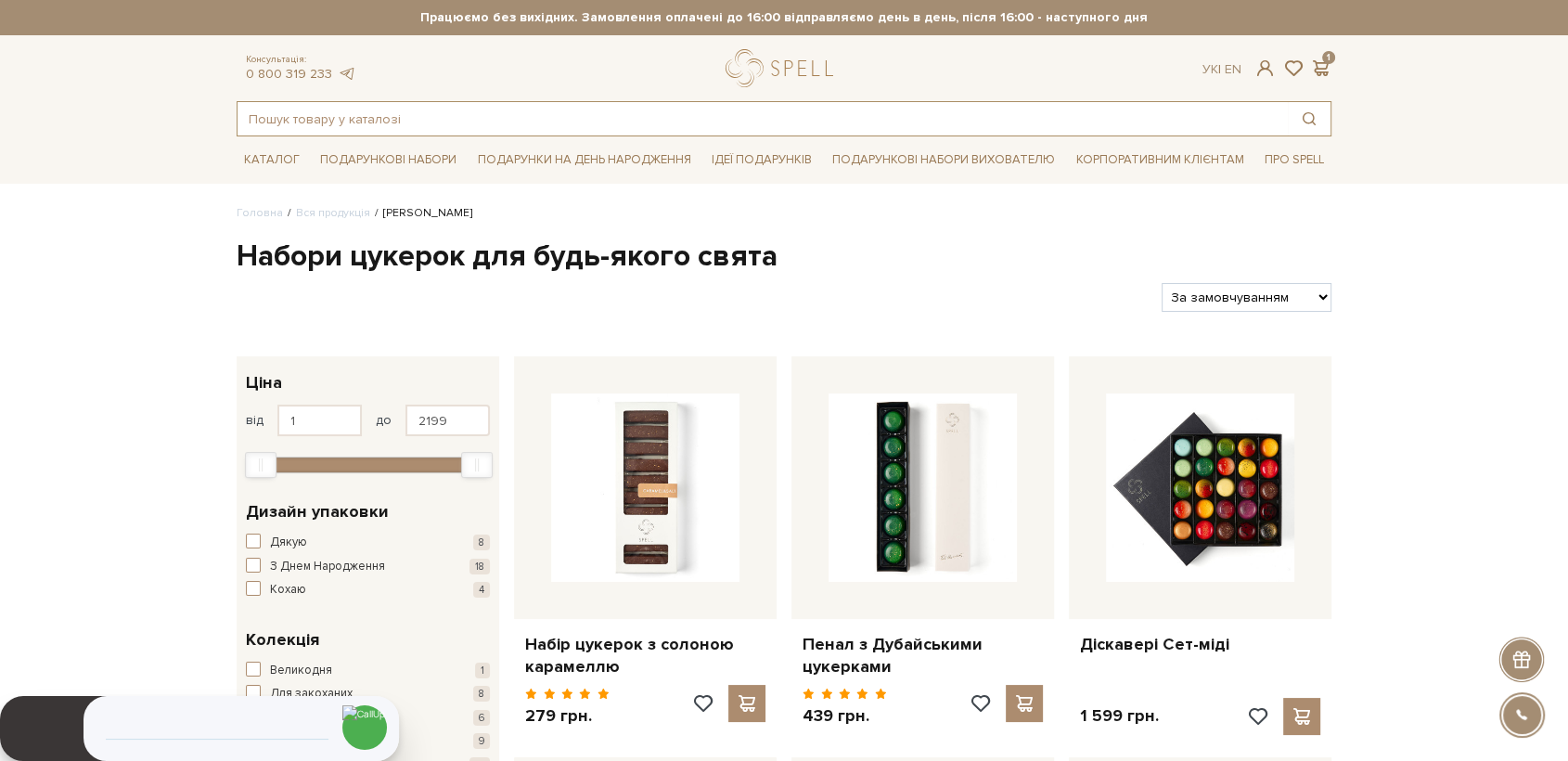
click at [423, 121] on input "text" at bounding box center [763, 118] width 1050 height 33
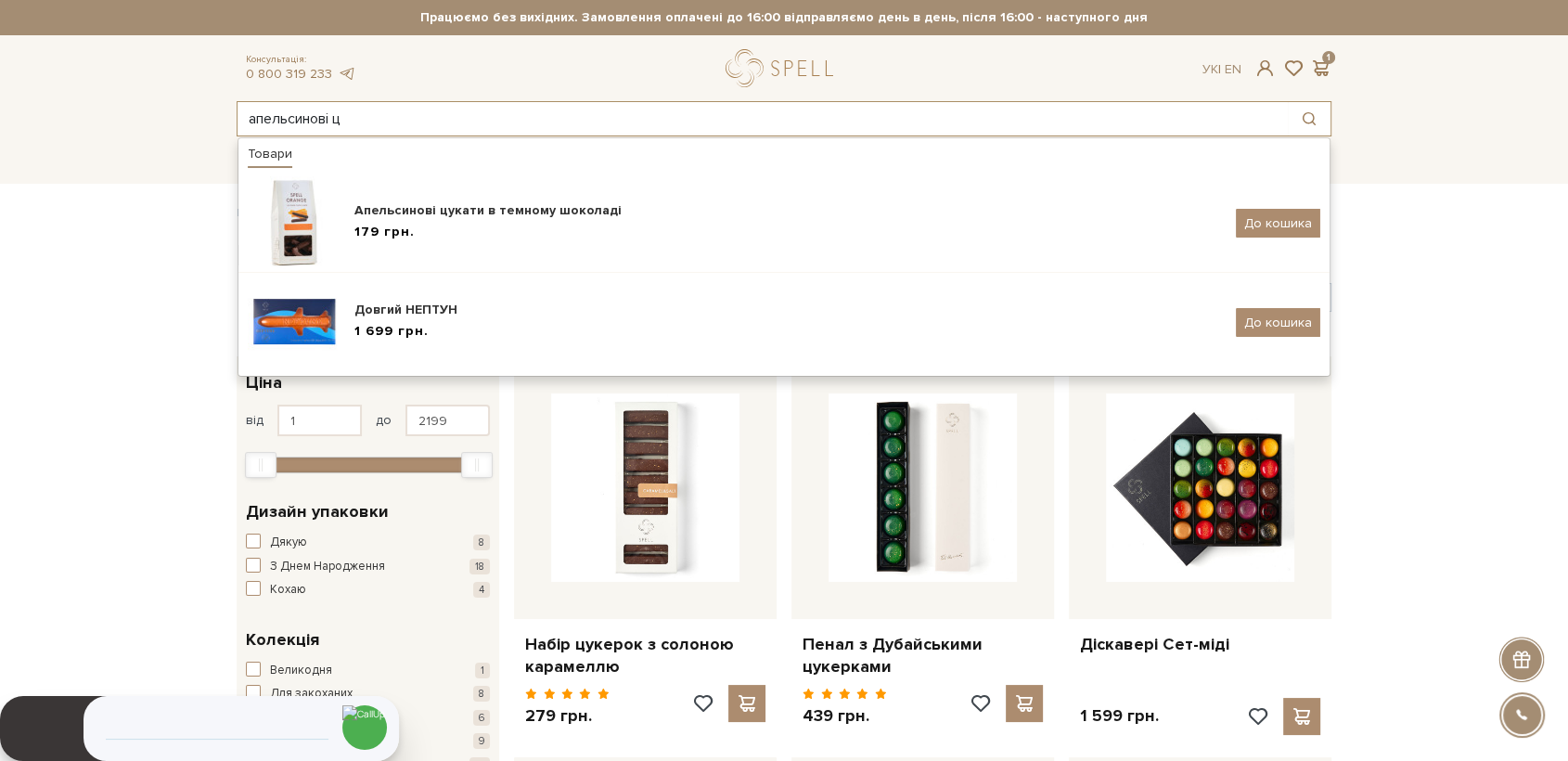
drag, startPoint x: 389, startPoint y: 116, endPoint x: 131, endPoint y: 124, distance: 258.1
click at [131, 124] on header "Сет Цукерок "Київський торт" та Безкоштовна доставка Новою Поштою при замовленн…" at bounding box center [784, 68] width 1568 height 137
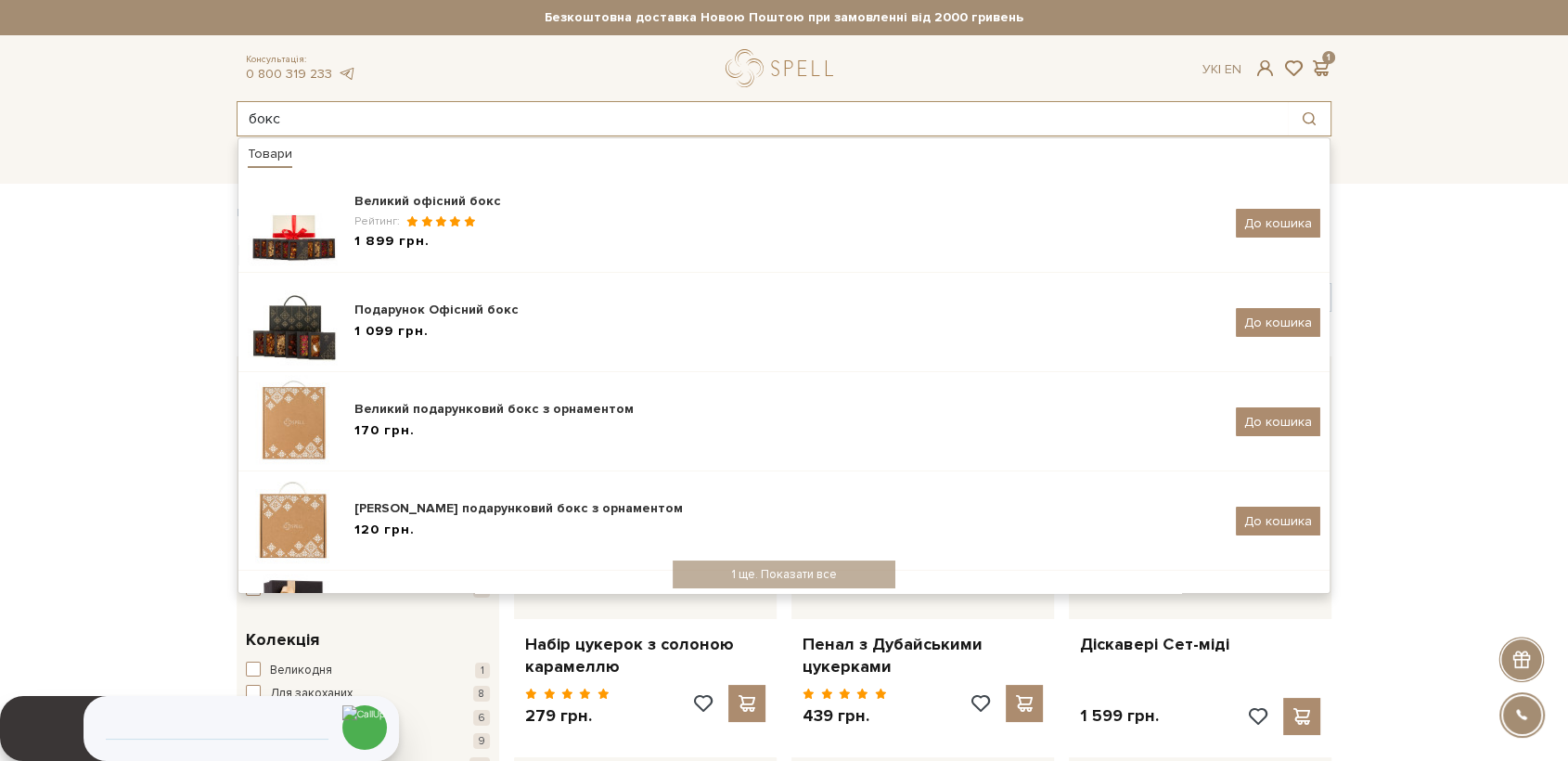
type input "бокс"
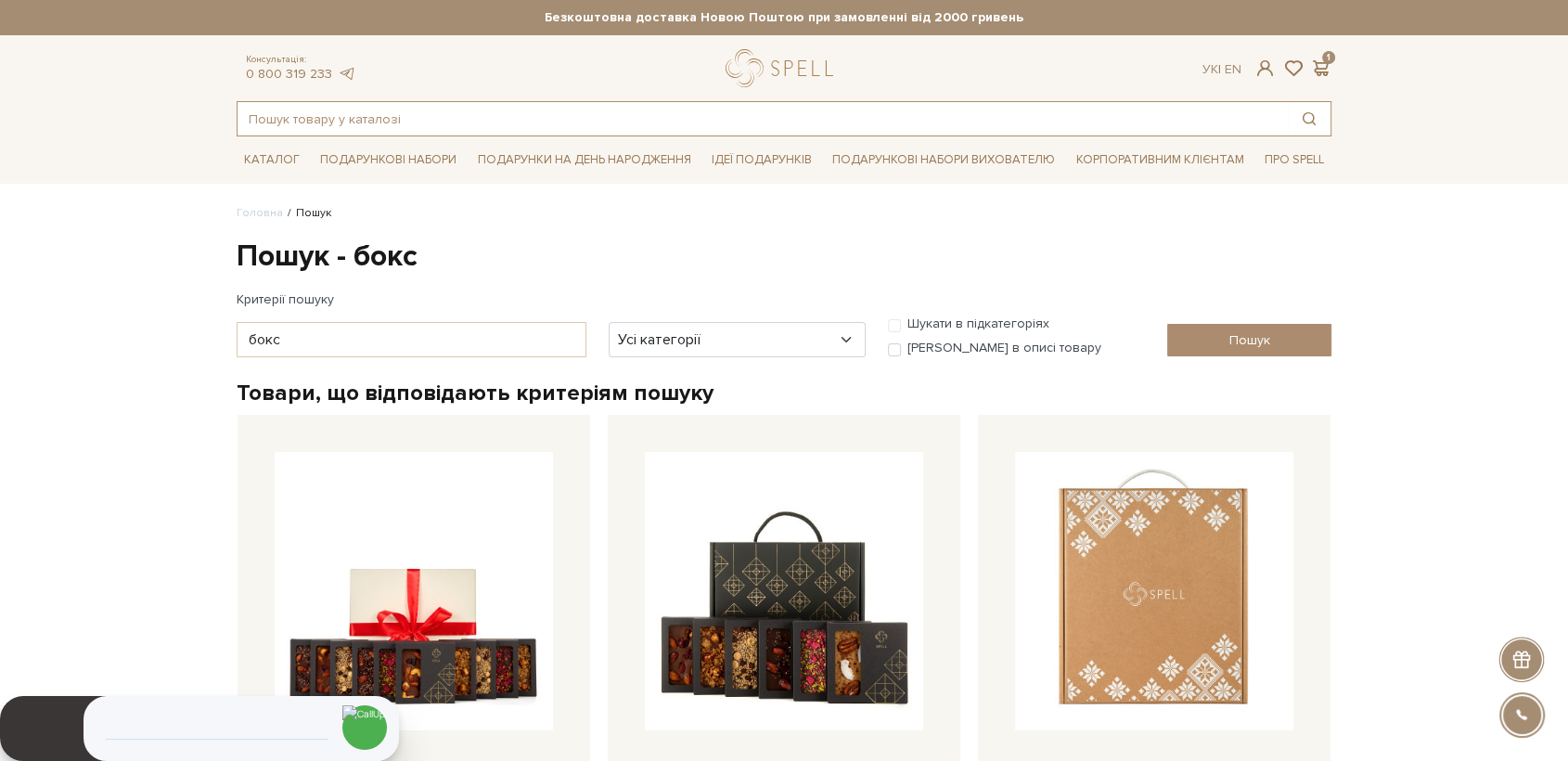
click at [483, 114] on input "text" at bounding box center [763, 118] width 1050 height 33
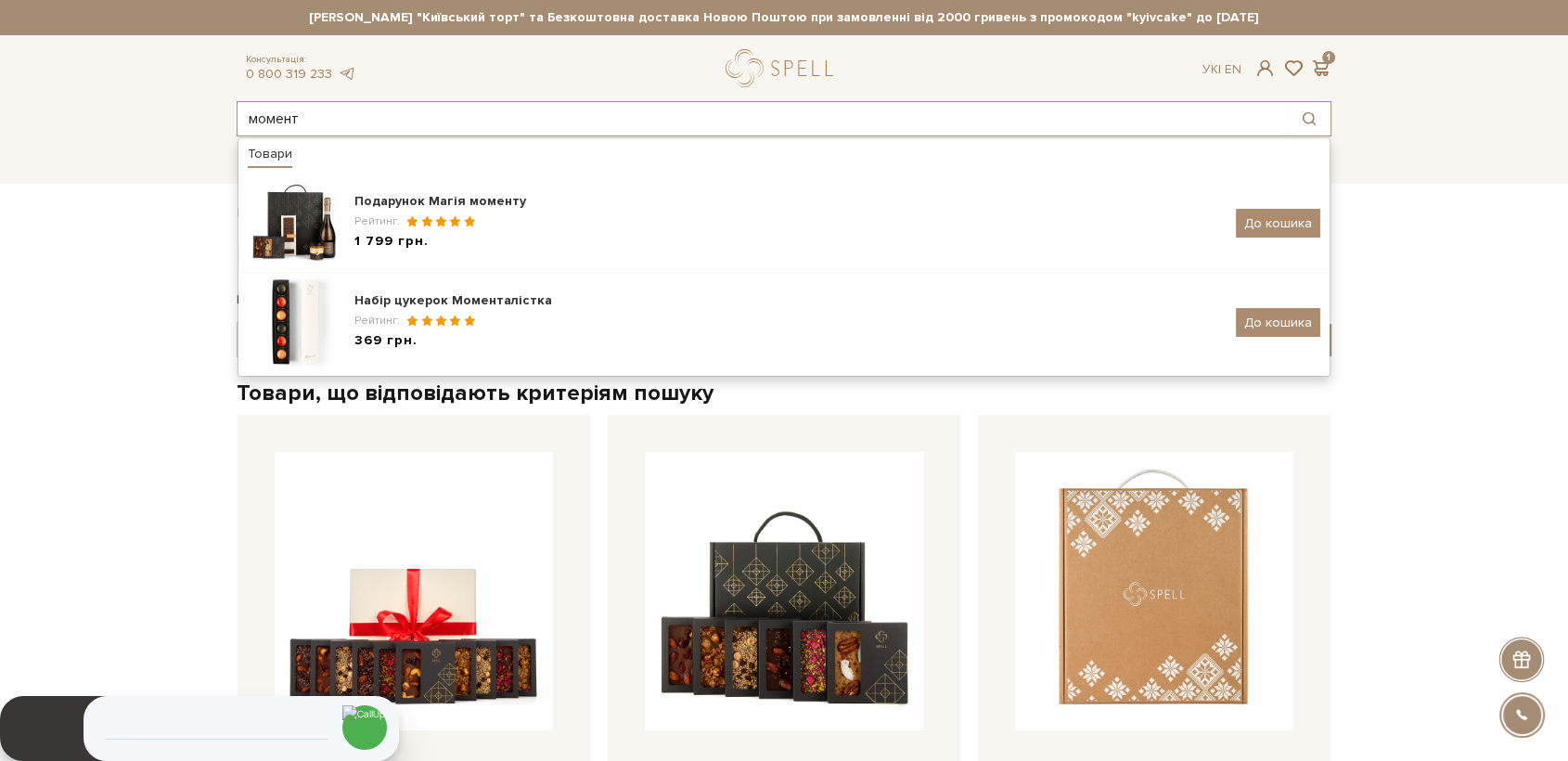
type input "момент"
